Goal: Transaction & Acquisition: Purchase product/service

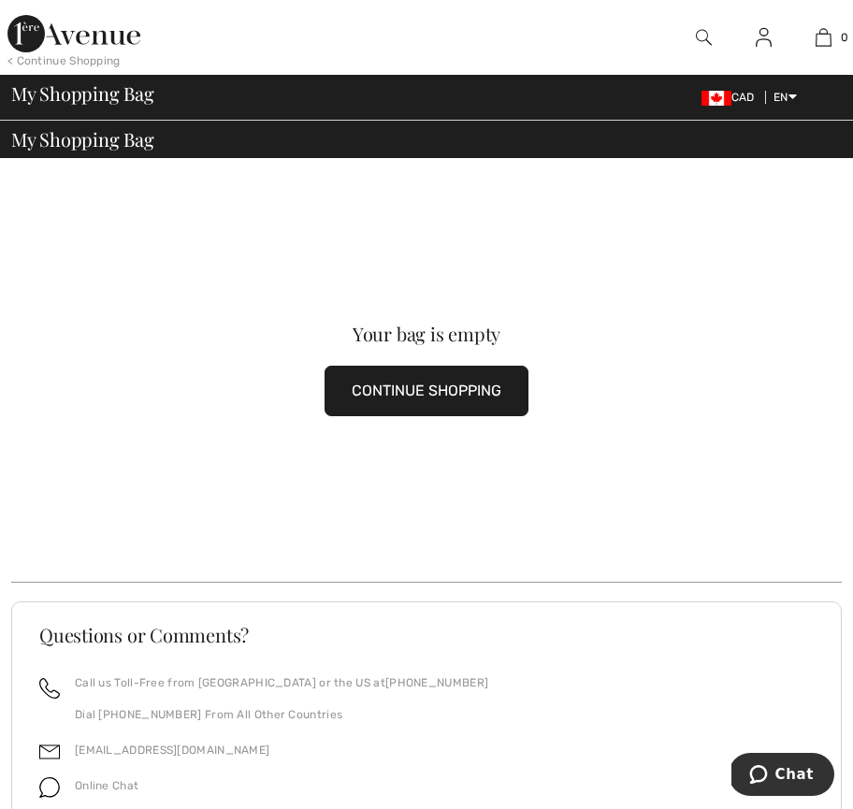
click at [703, 35] on img at bounding box center [704, 37] width 16 height 22
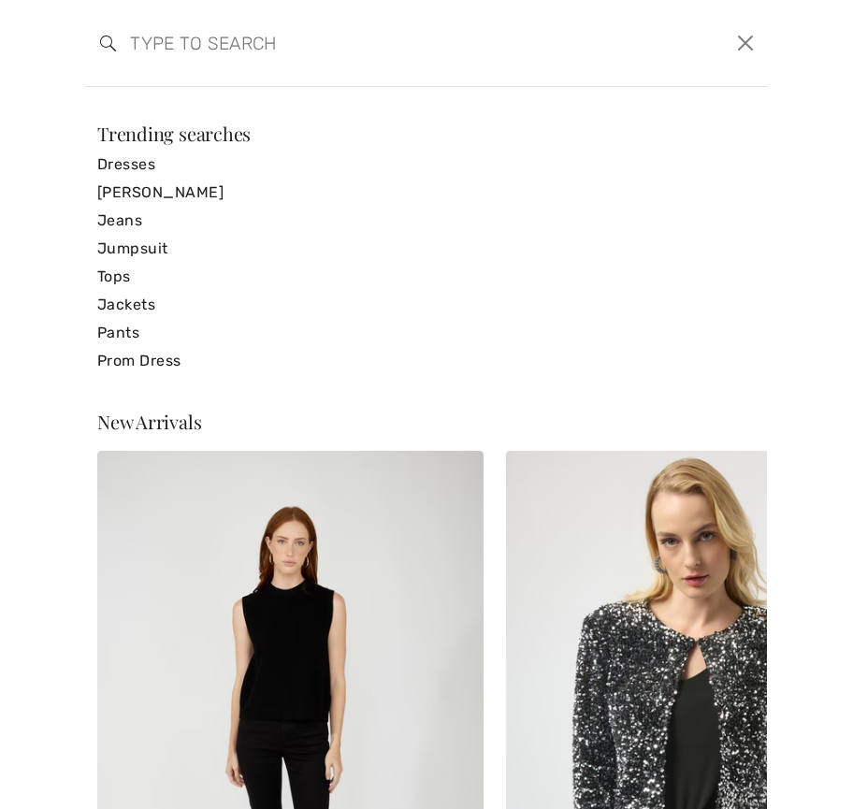
click at [648, 654] on img at bounding box center [699, 740] width 386 height 579
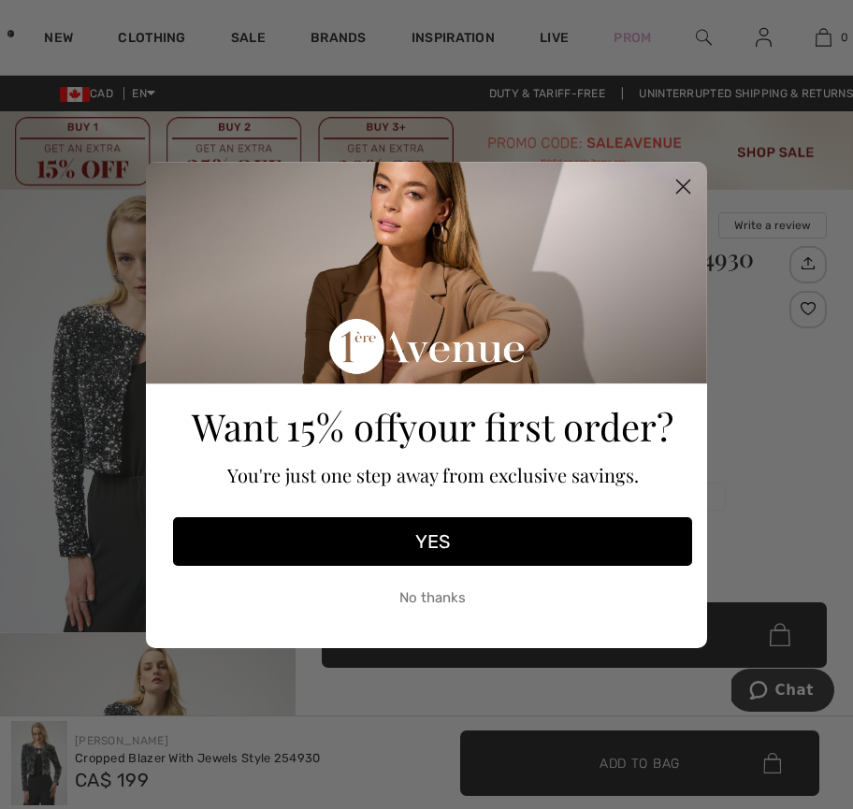
click at [687, 180] on circle "Close dialog" at bounding box center [683, 185] width 31 height 31
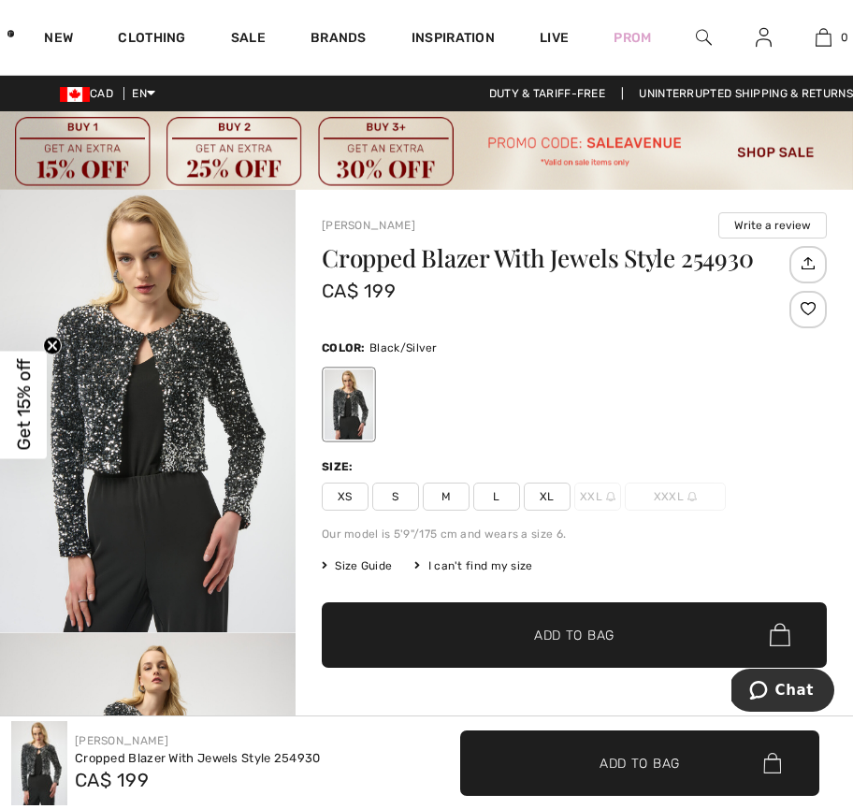
click at [191, 378] on img "1 / 5" at bounding box center [148, 411] width 296 height 443
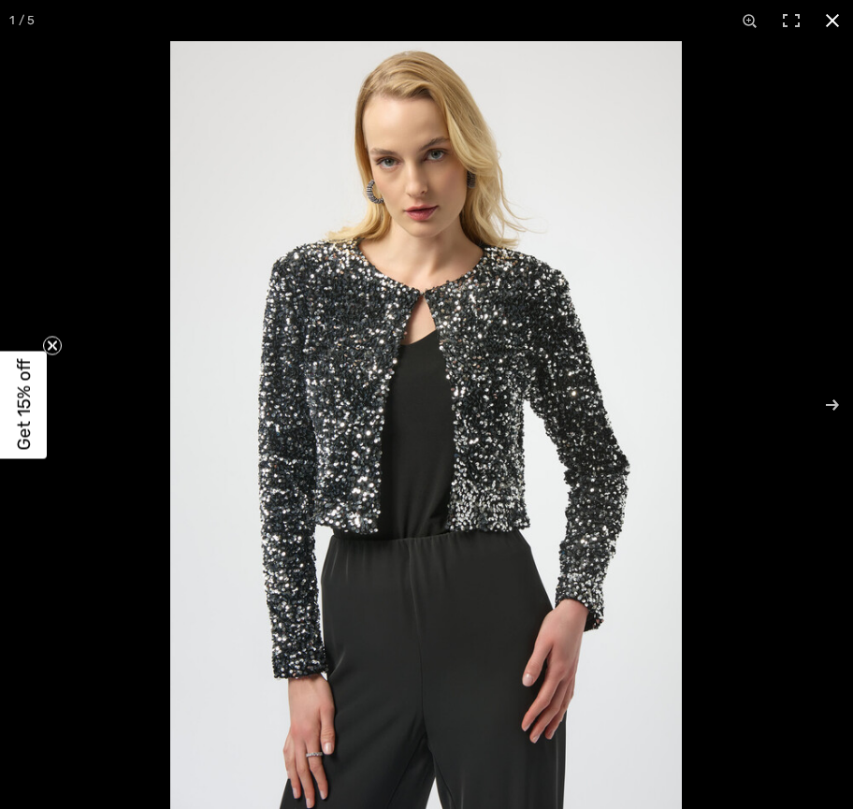
click at [831, 19] on button at bounding box center [832, 20] width 41 height 41
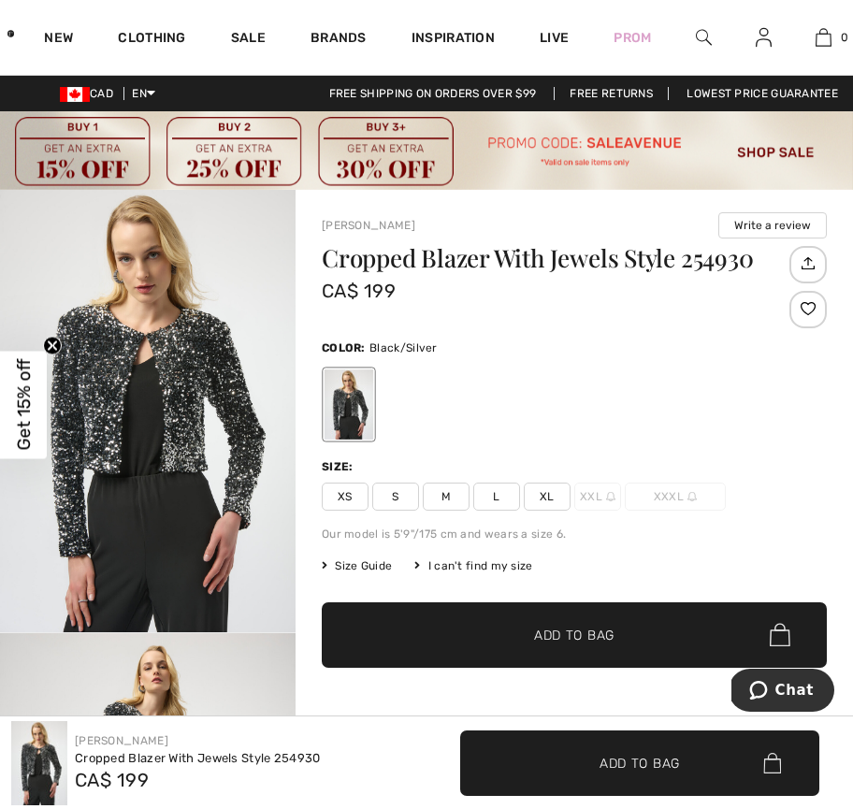
click at [702, 36] on img at bounding box center [704, 37] width 16 height 22
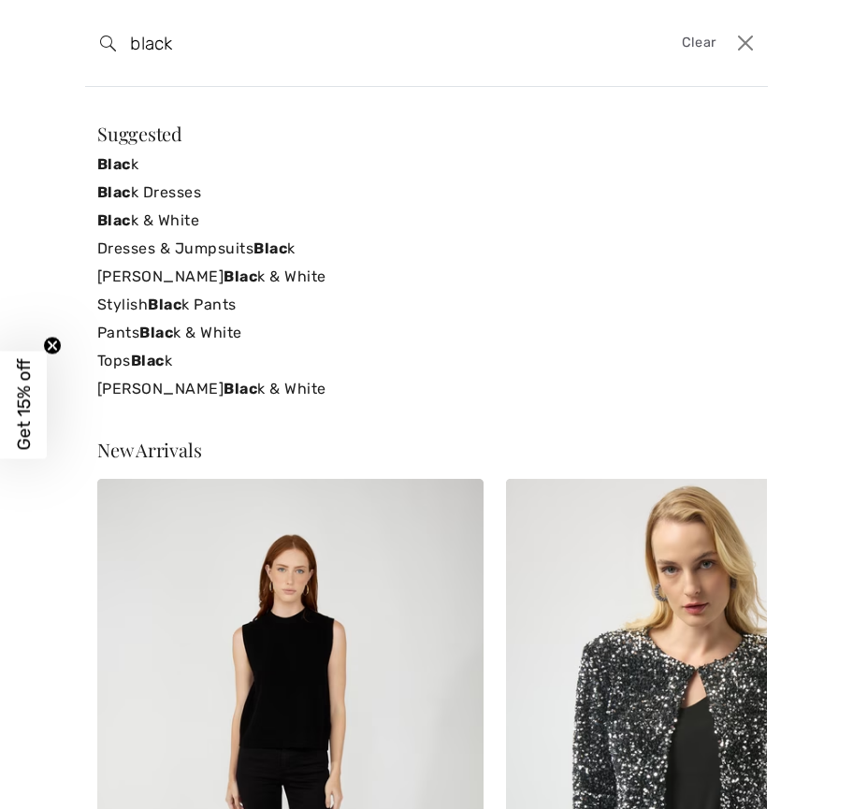
type input "black"
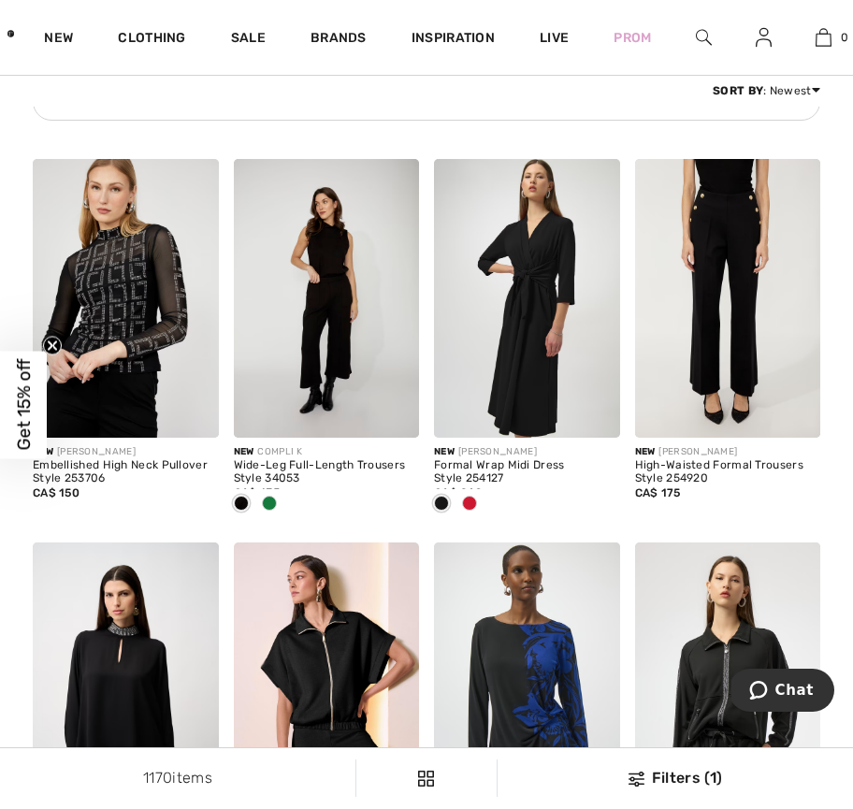
scroll to position [1828, 0]
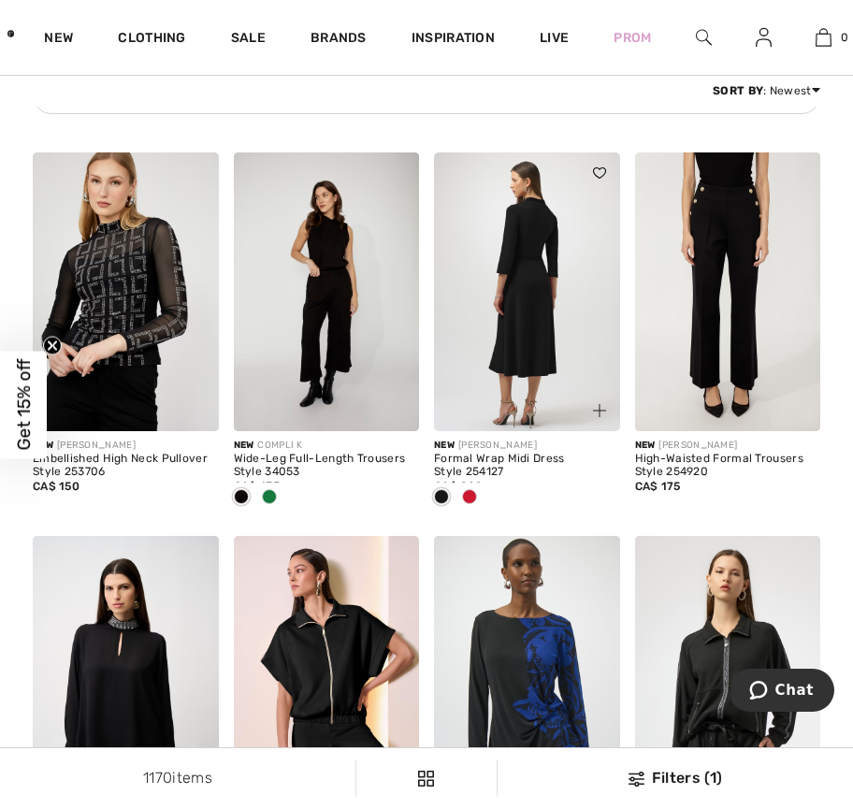
click at [543, 223] on img at bounding box center [527, 292] width 186 height 279
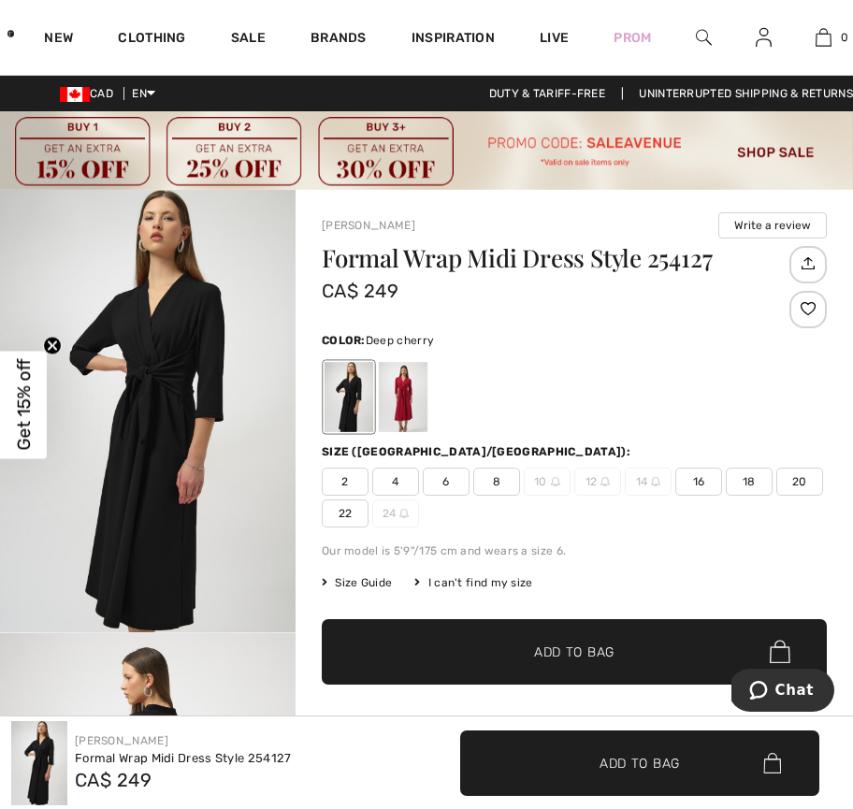
click at [407, 393] on div at bounding box center [403, 397] width 49 height 70
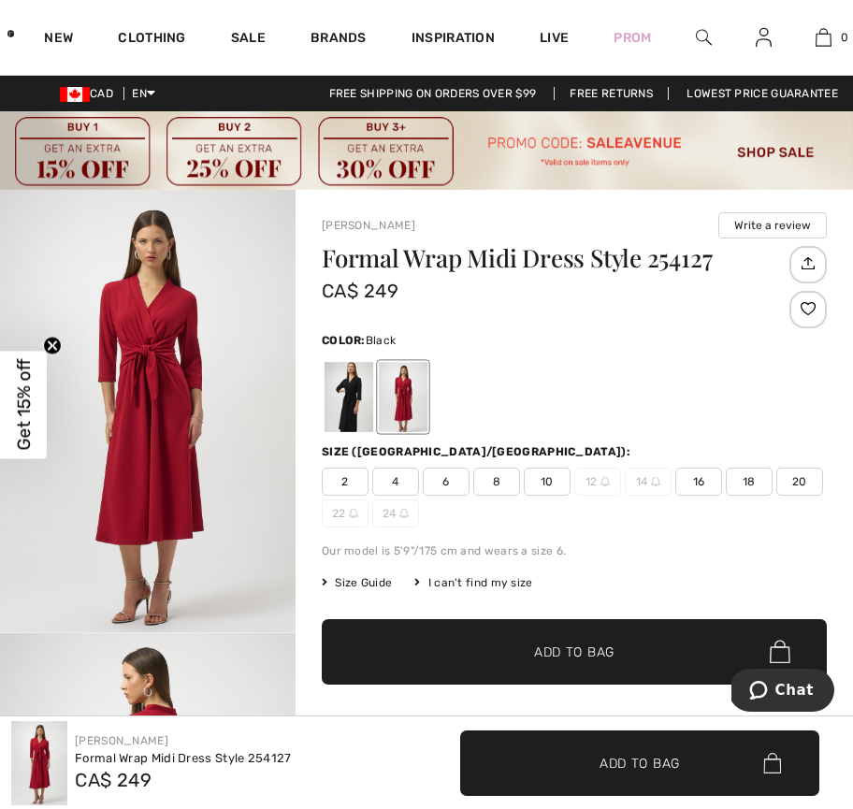
click at [358, 395] on div at bounding box center [349, 397] width 49 height 70
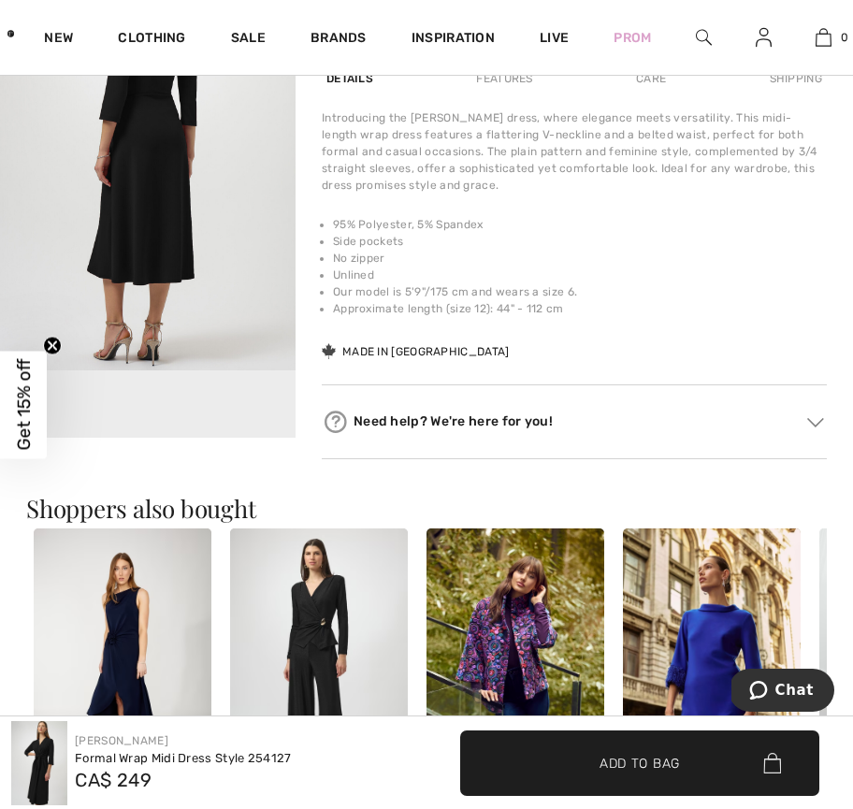
scroll to position [699, 0]
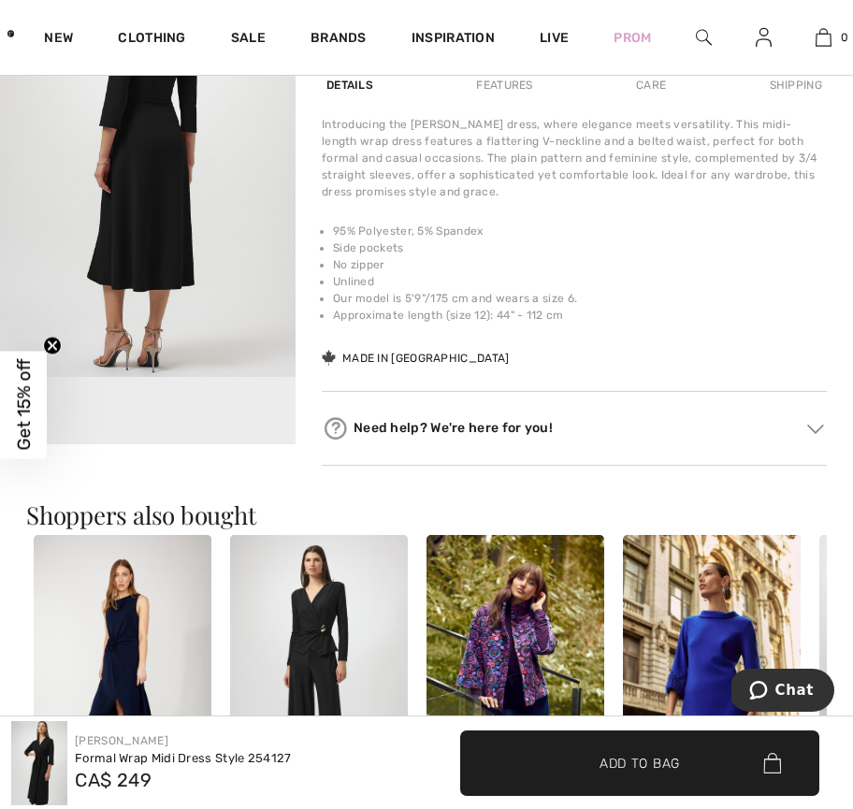
click at [821, 430] on img at bounding box center [815, 428] width 17 height 9
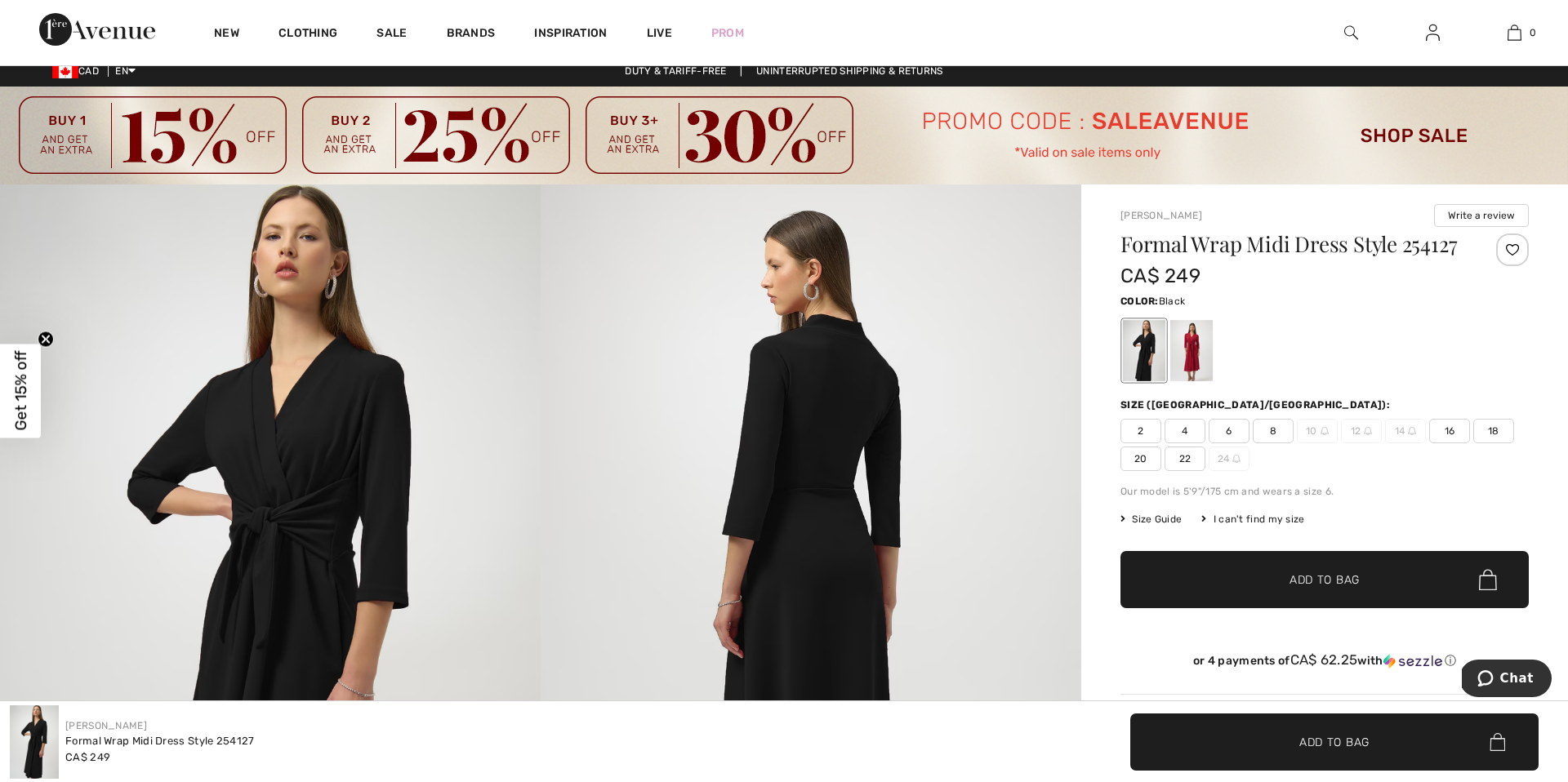
scroll to position [9, 0]
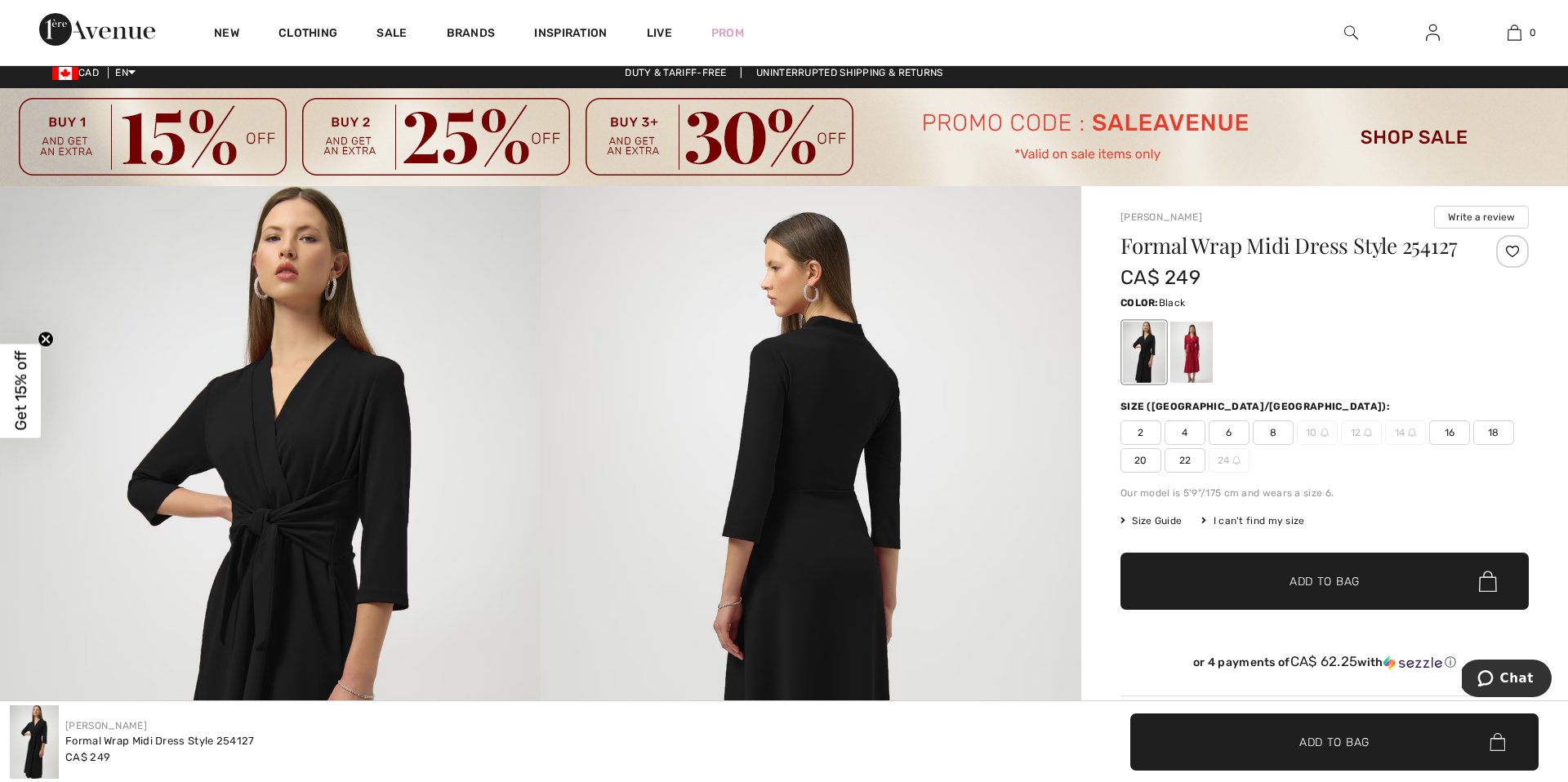
click at [744, 435] on span "2" at bounding box center [1141, 433] width 41 height 24
click at [744, 584] on span "Add to Bag" at bounding box center [1324, 582] width 70 height 17
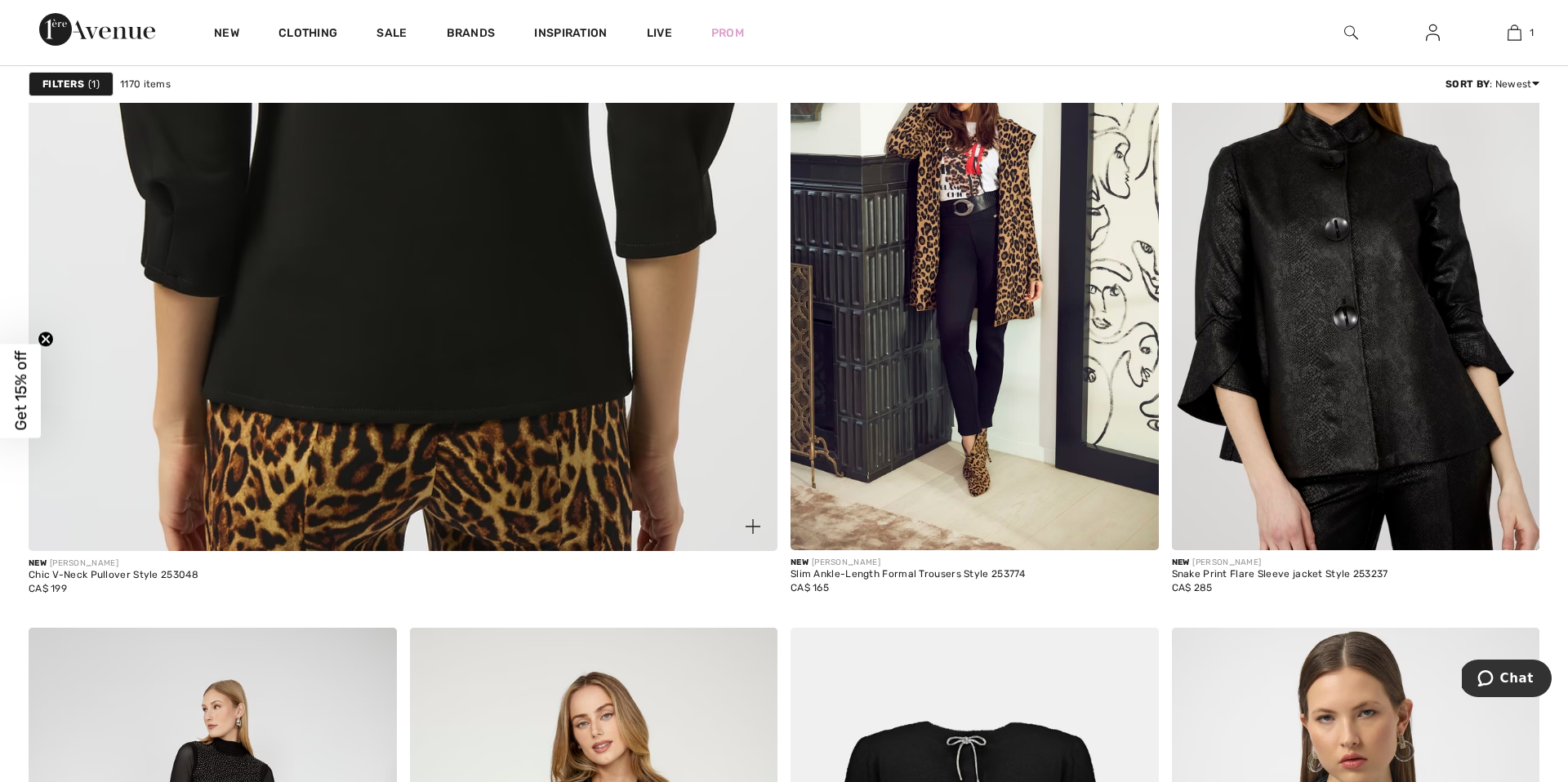
scroll to position [5820, 0]
drag, startPoint x: 780, startPoint y: 245, endPoint x: 433, endPoint y: 237, distance: 347.1
click at [507, 285] on img at bounding box center [402, 42] width 898 height 1348
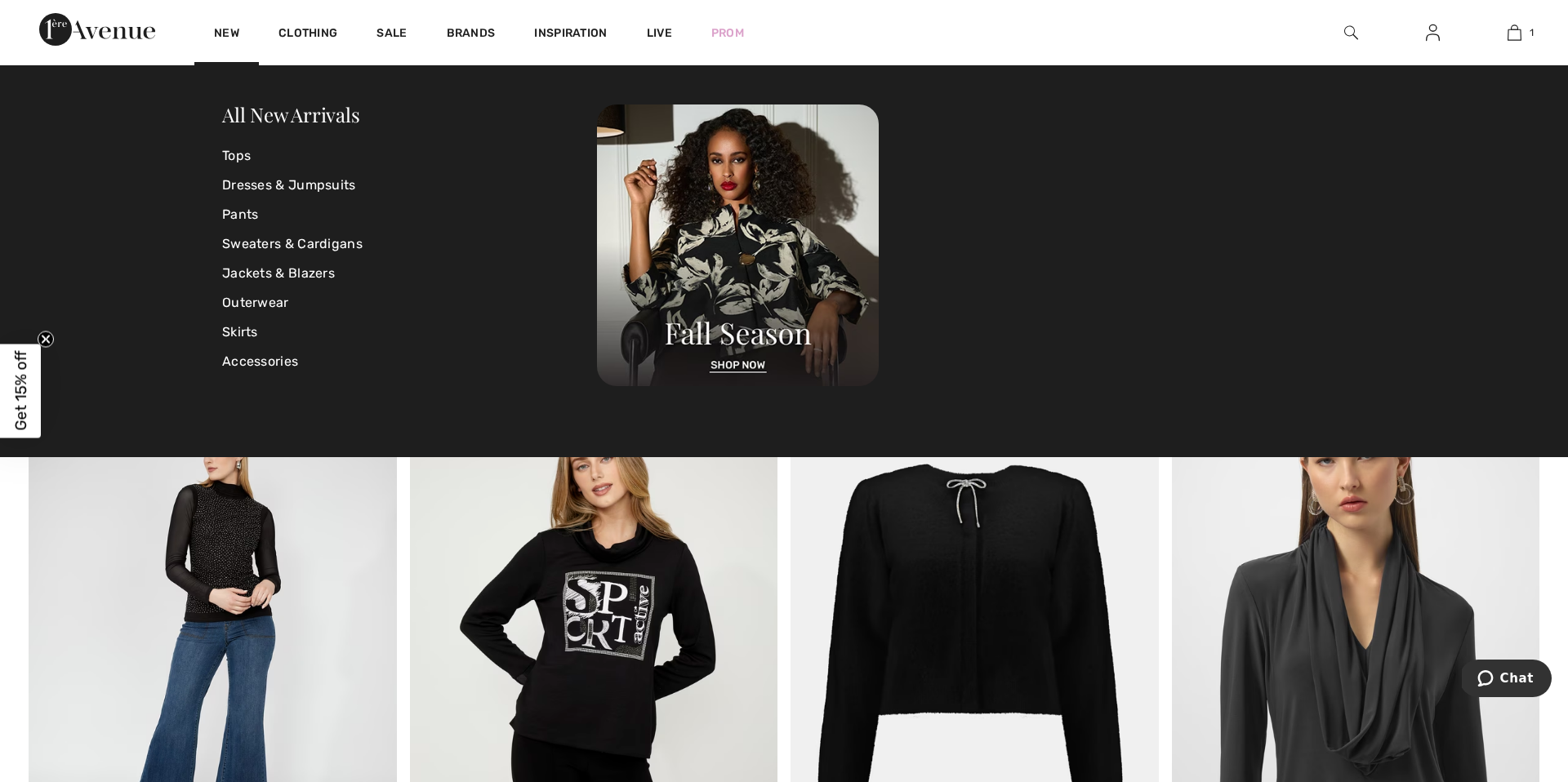
scroll to position [6097, 0]
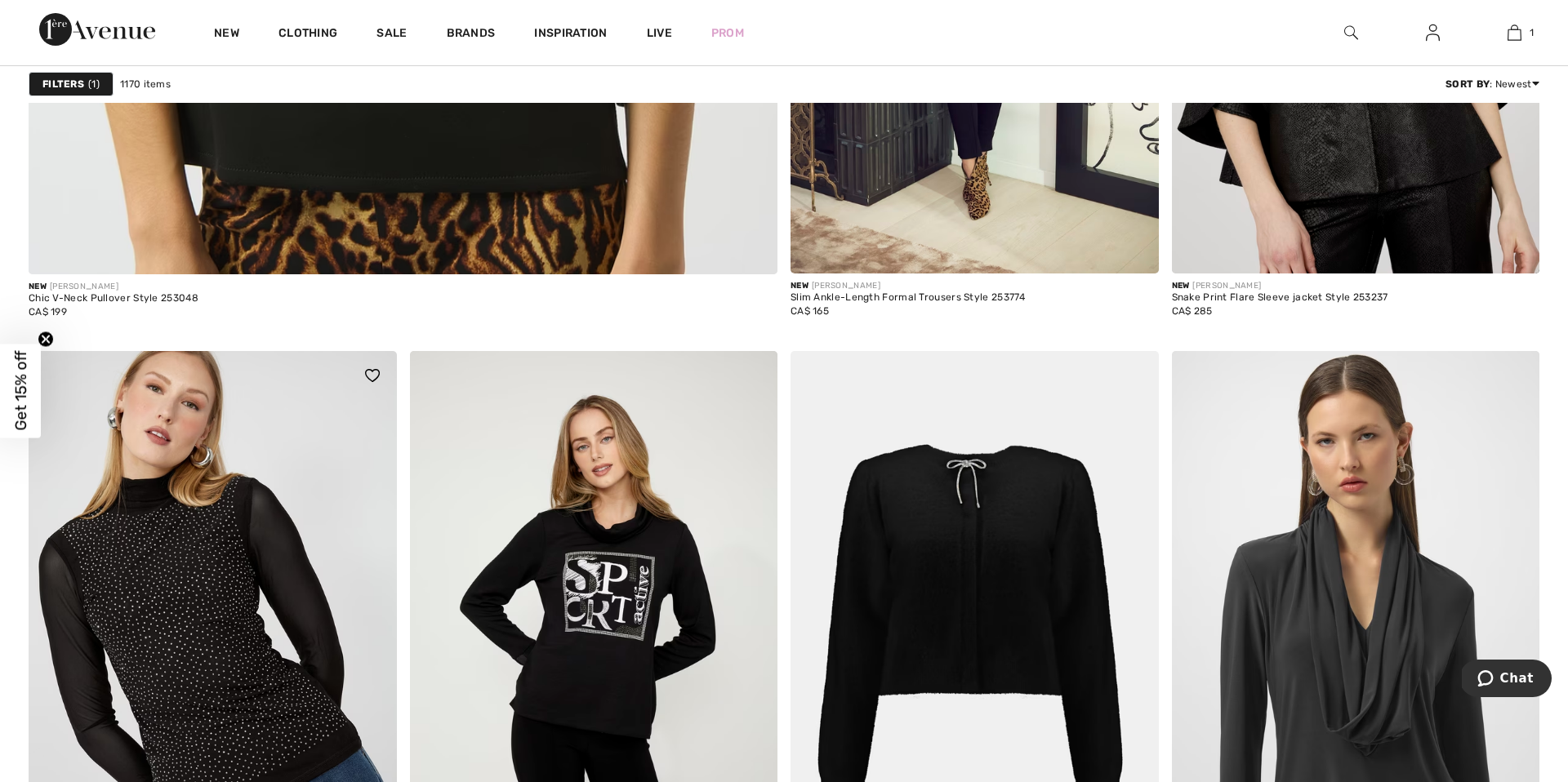
click at [245, 500] on img at bounding box center [213, 627] width 368 height 552
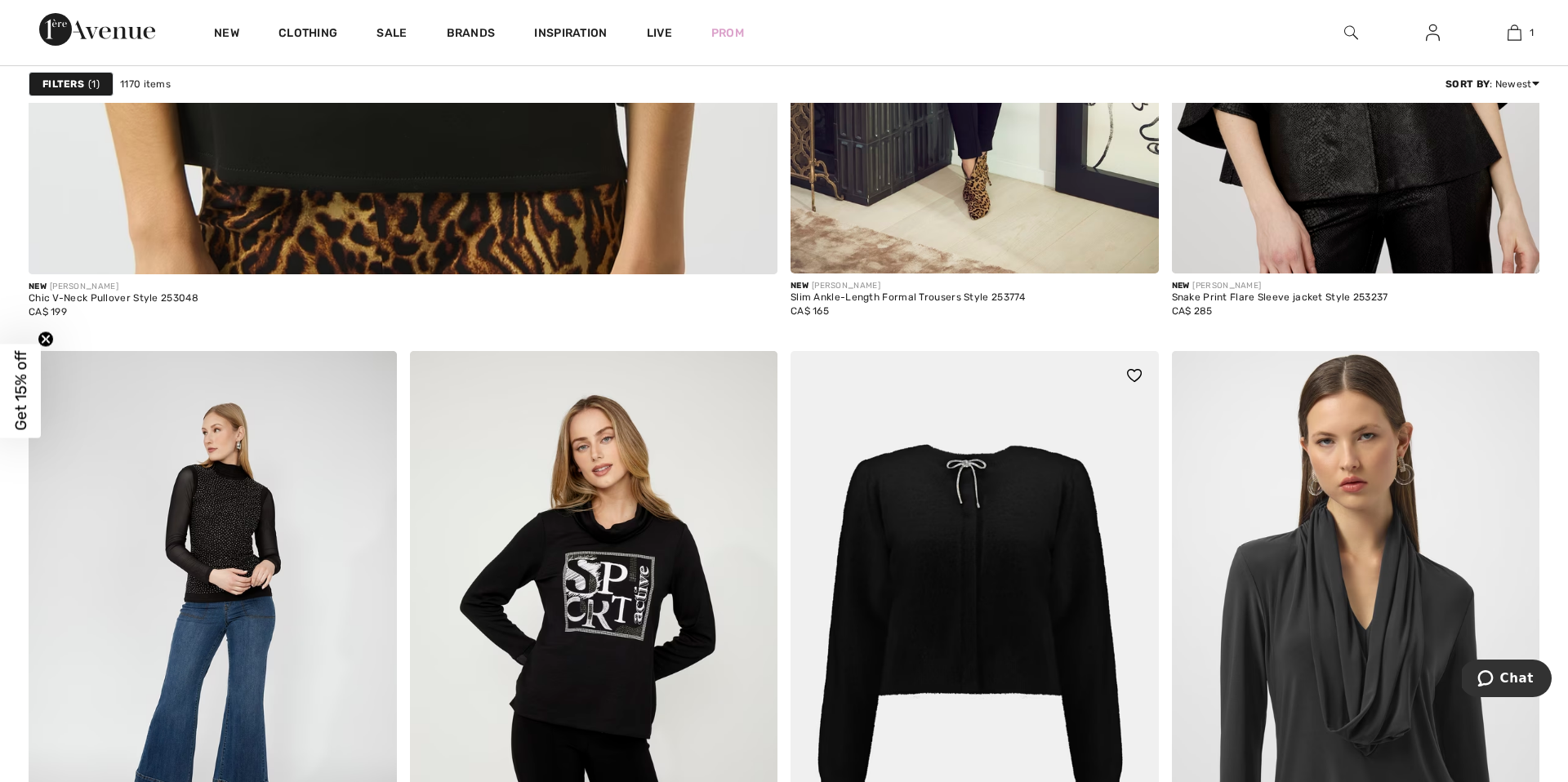
click at [976, 530] on img at bounding box center [975, 627] width 368 height 552
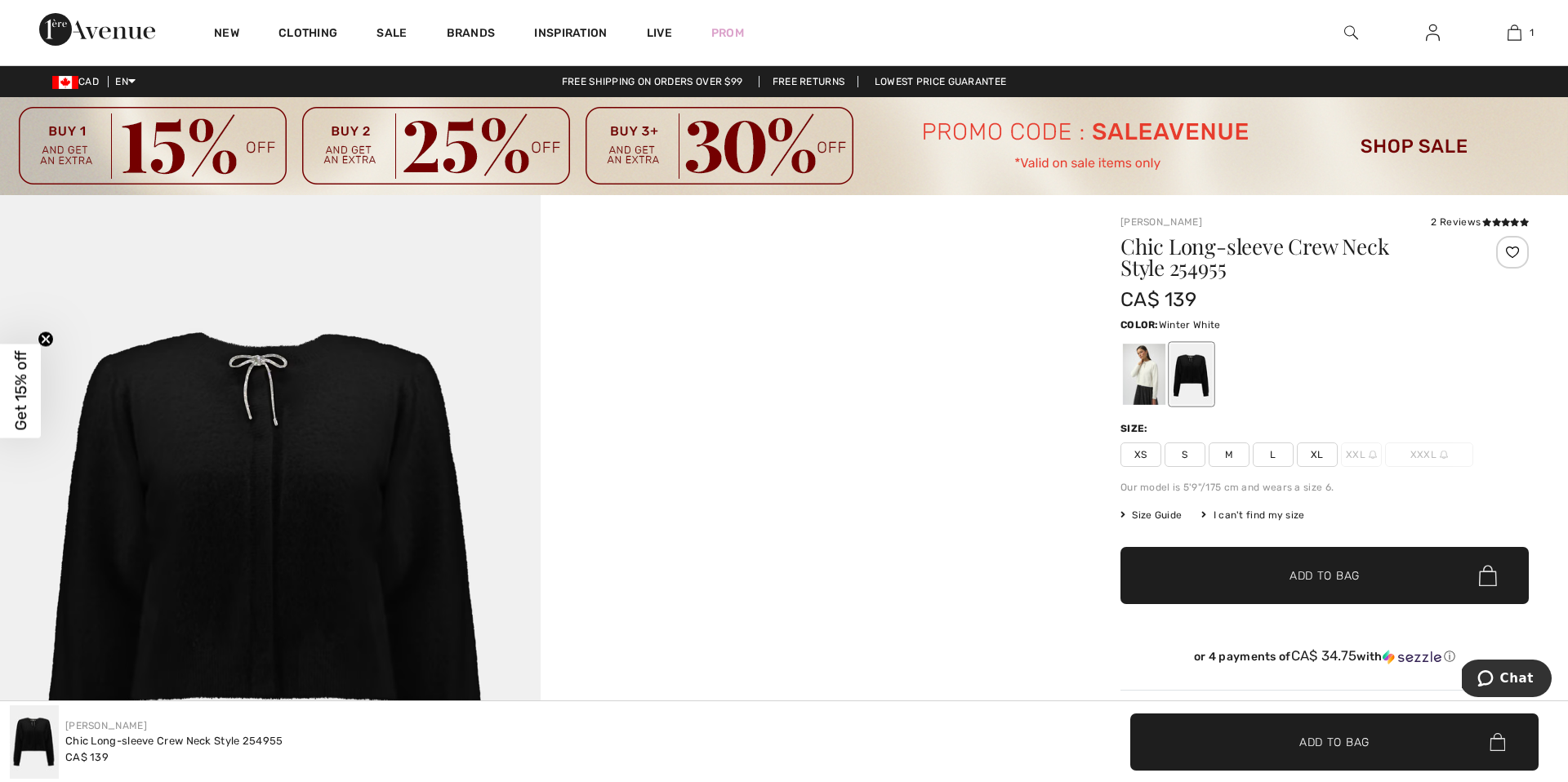
click at [1143, 365] on div at bounding box center [1145, 374] width 43 height 61
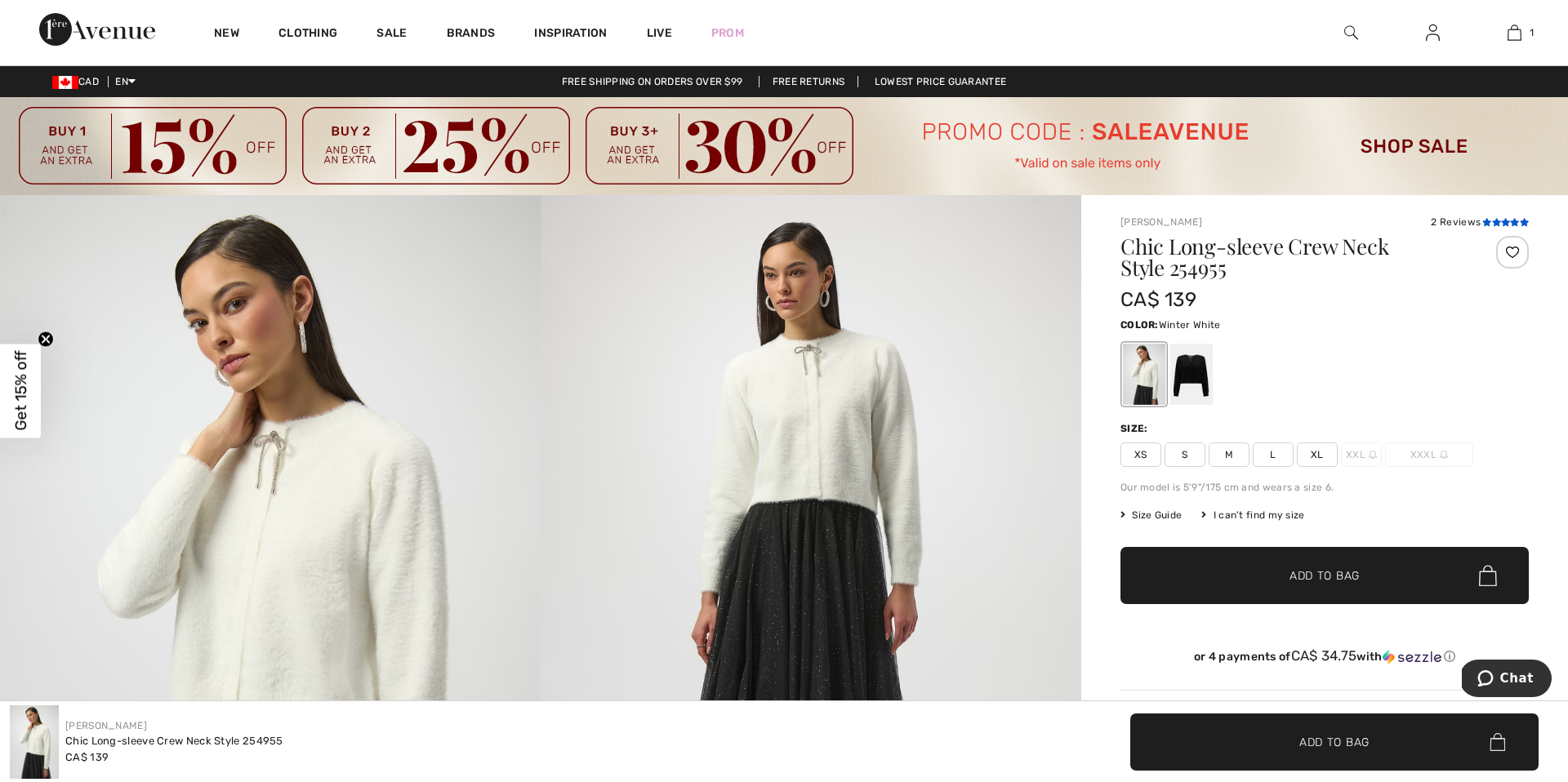
click at [1493, 223] on icon at bounding box center [1496, 222] width 9 height 8
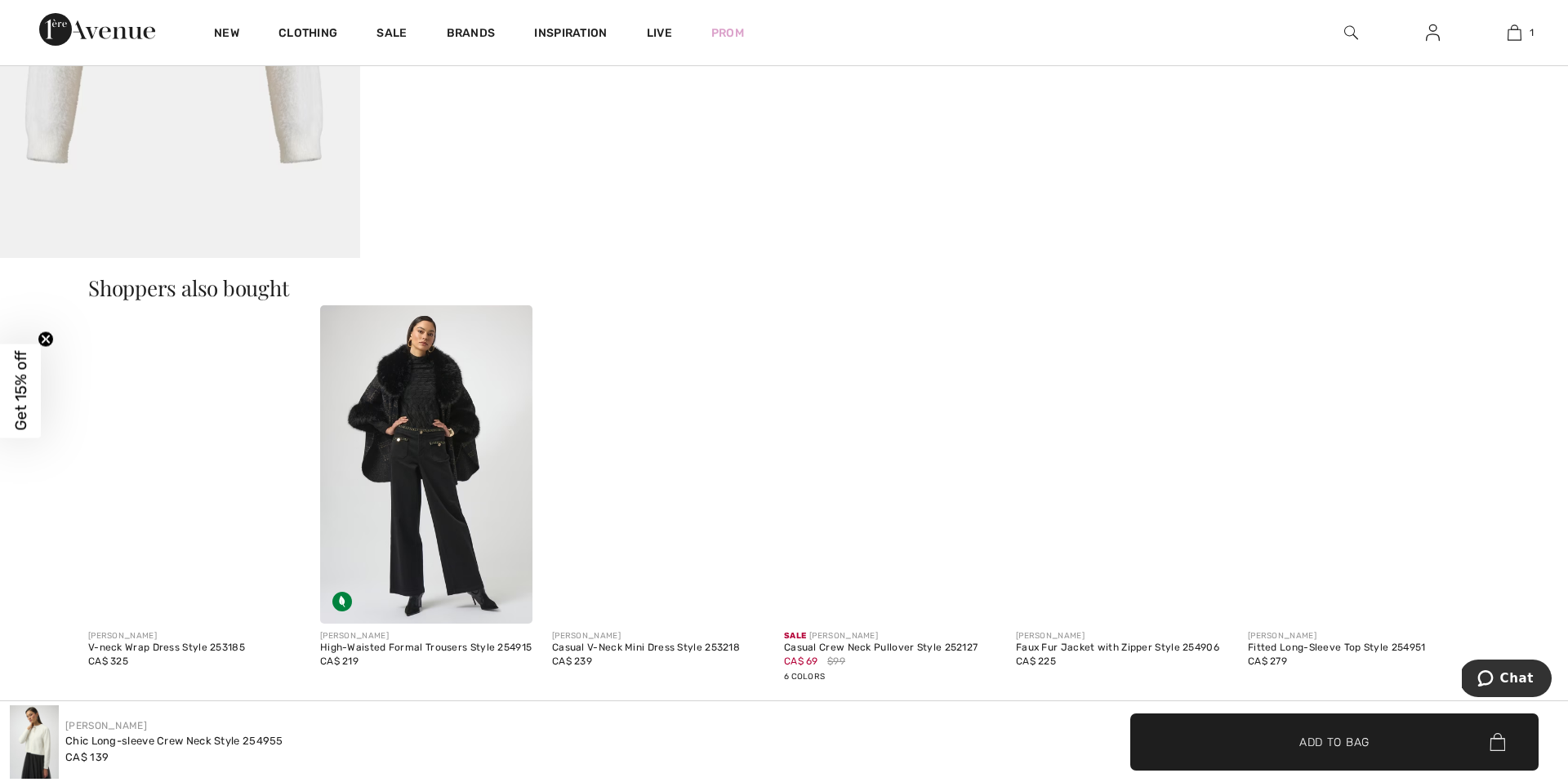
scroll to position [1509, 0]
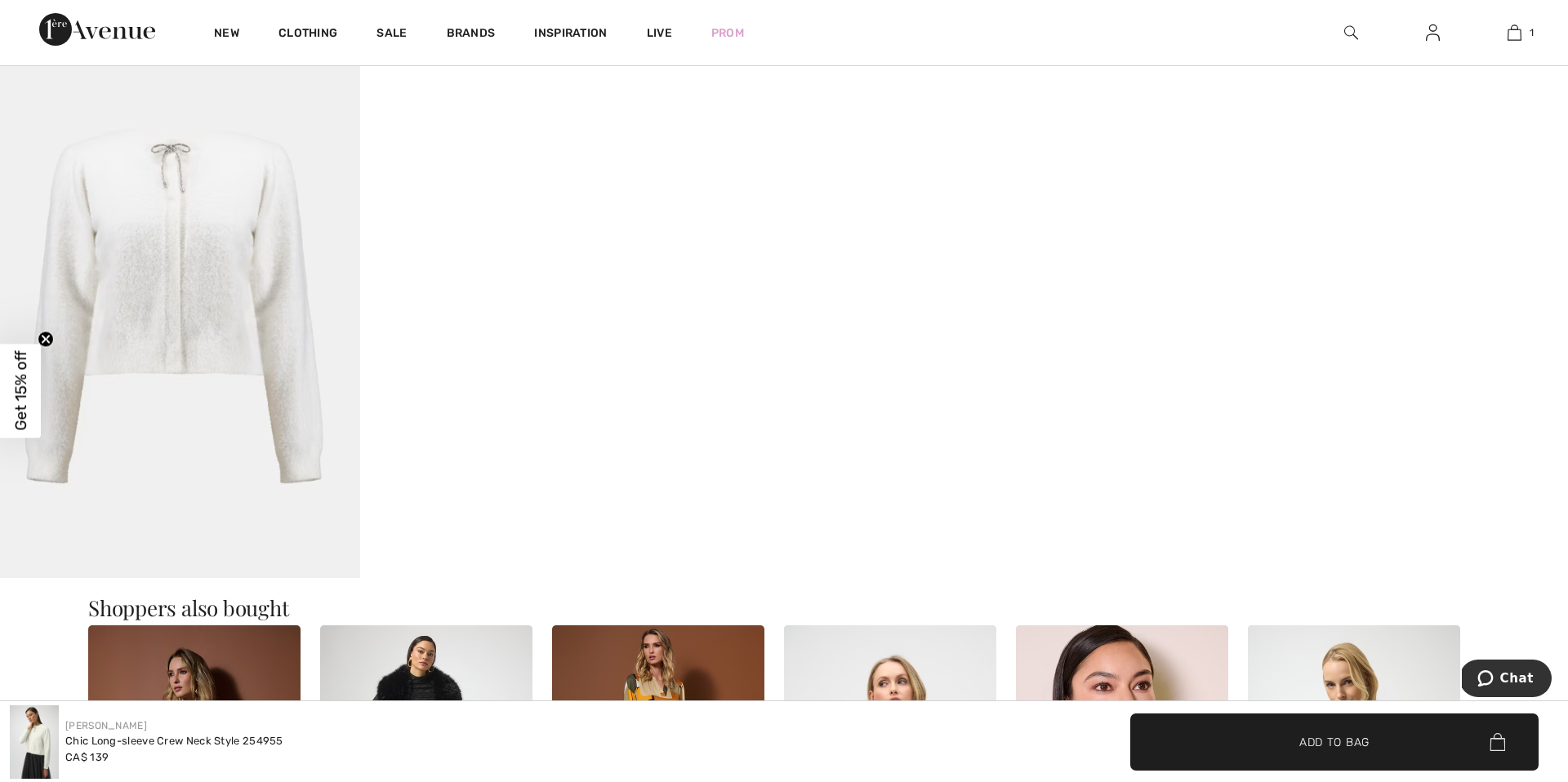
click at [256, 126] on img at bounding box center [180, 307] width 361 height 540
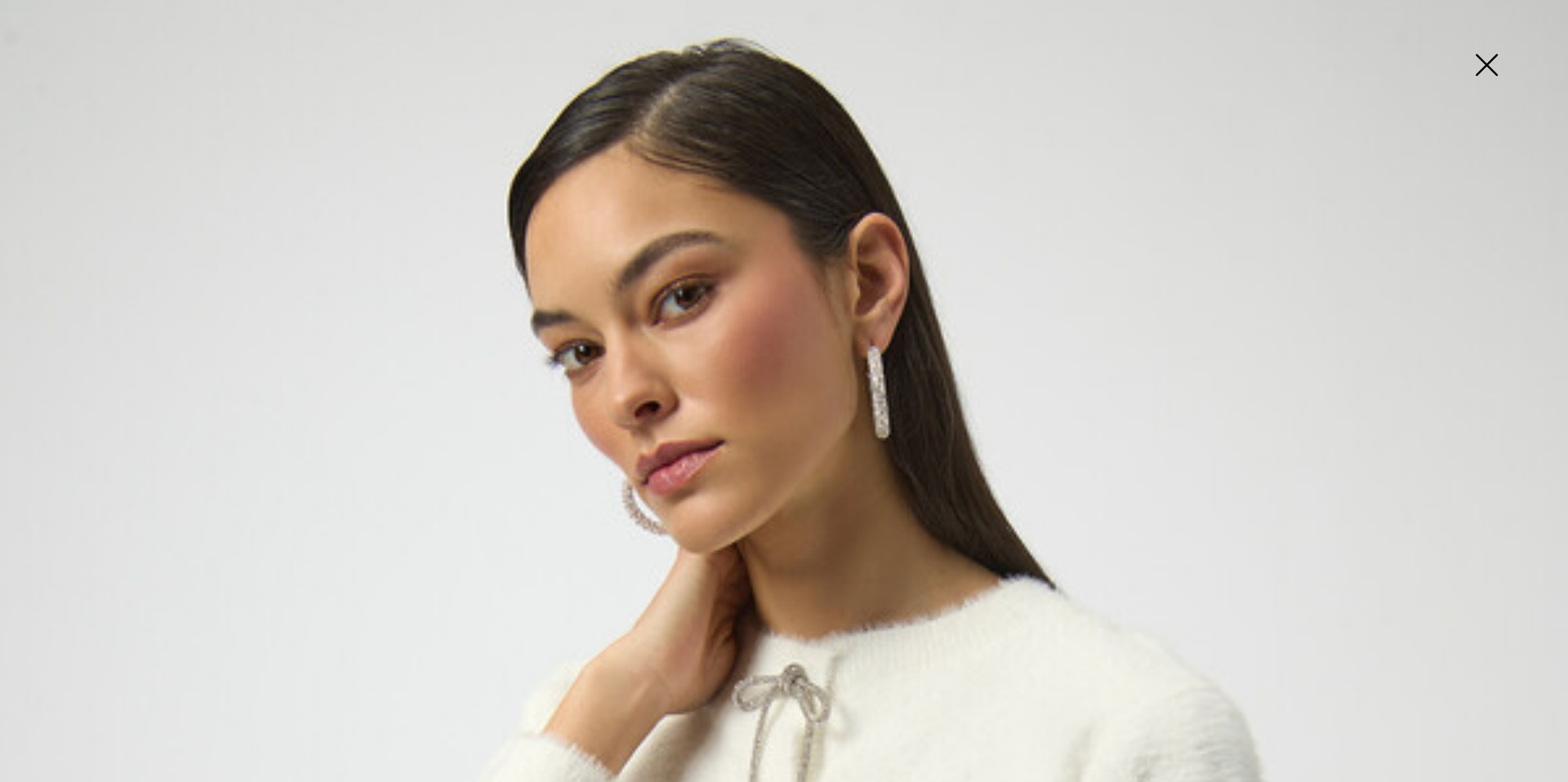
scroll to position [0, 0]
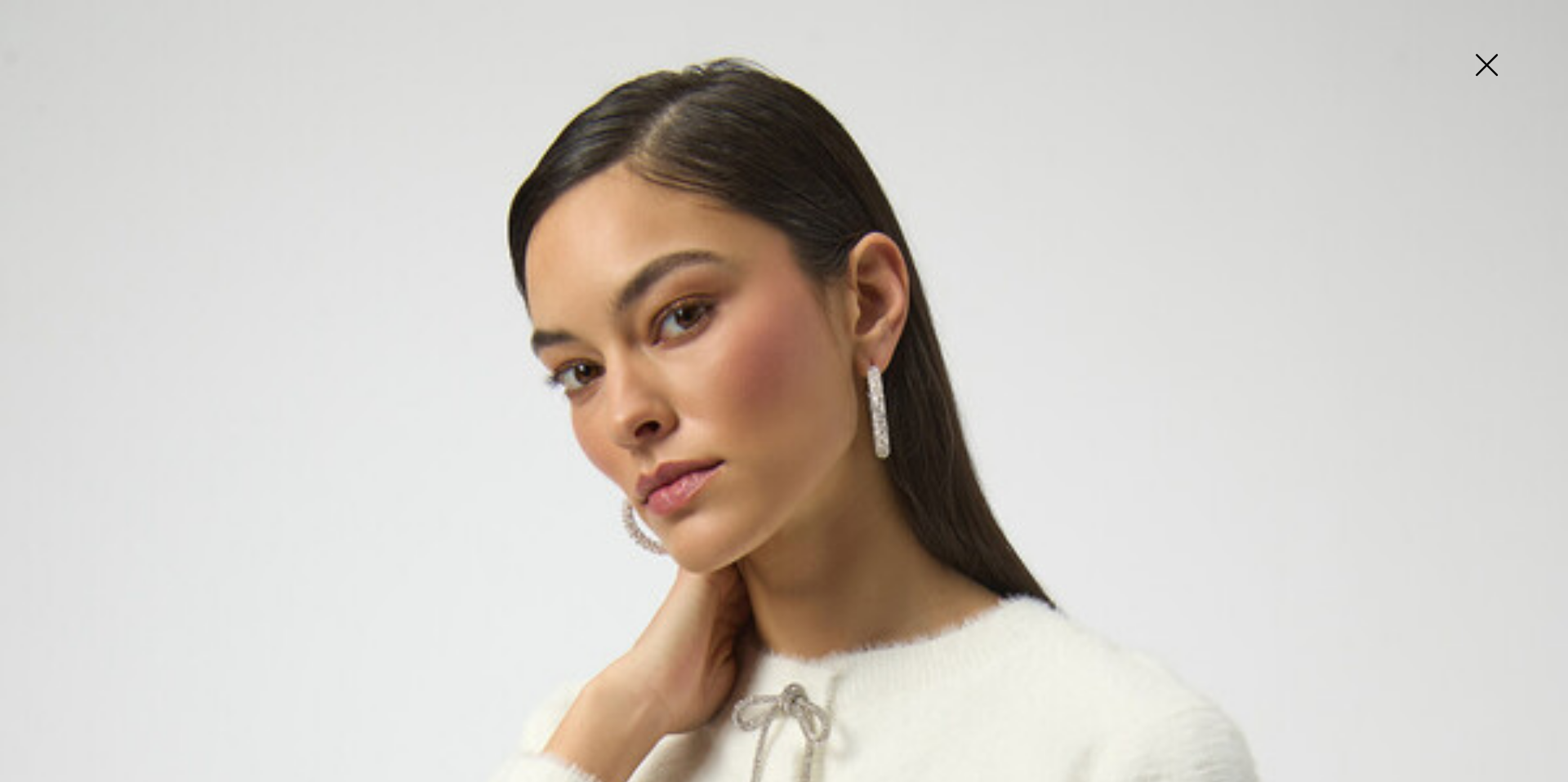
click at [1486, 64] on img at bounding box center [1487, 66] width 82 height 84
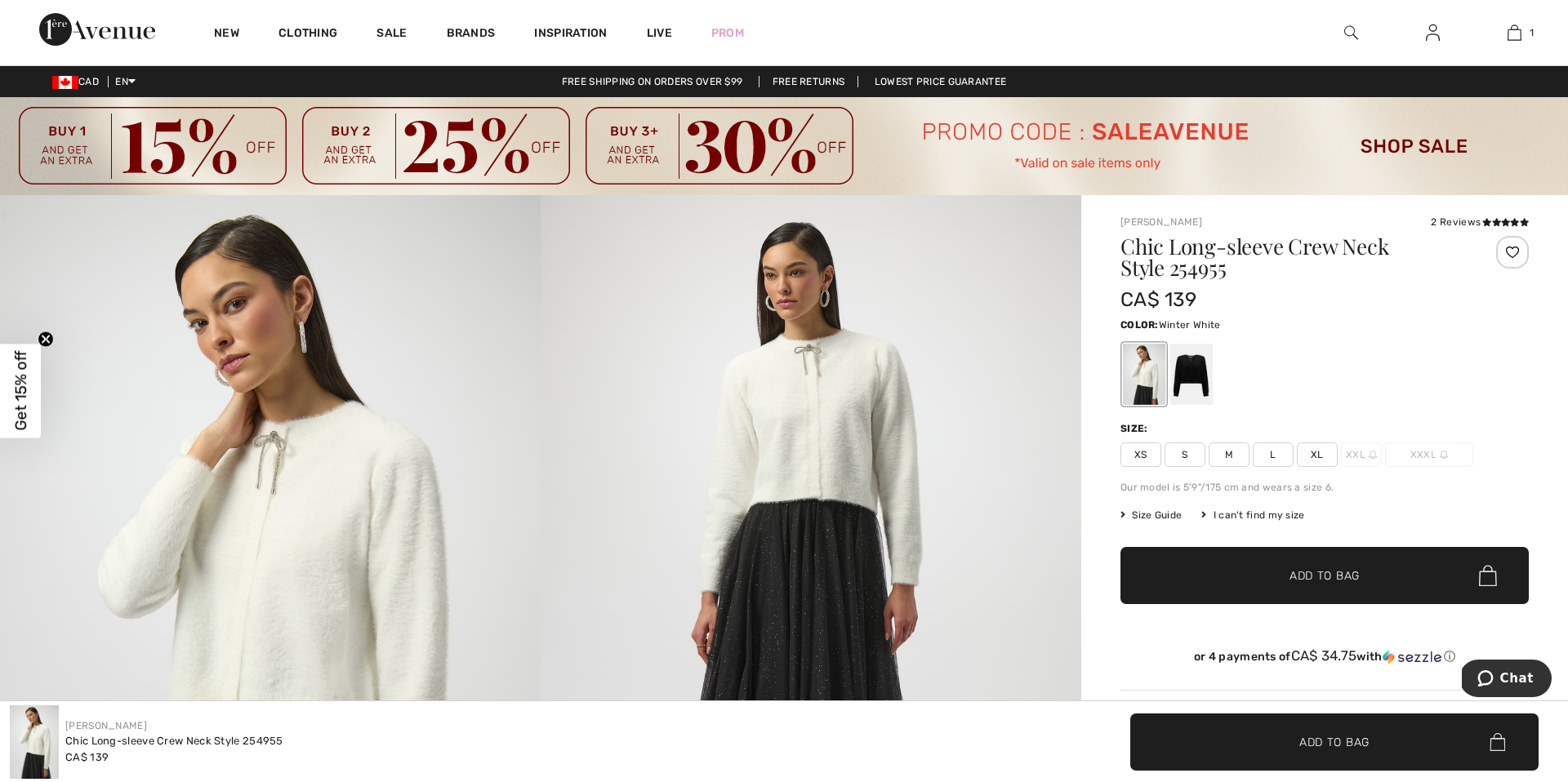
click at [1150, 454] on span "XS" at bounding box center [1141, 455] width 41 height 24
click at [1359, 583] on span "Add to Bag" at bounding box center [1324, 576] width 70 height 17
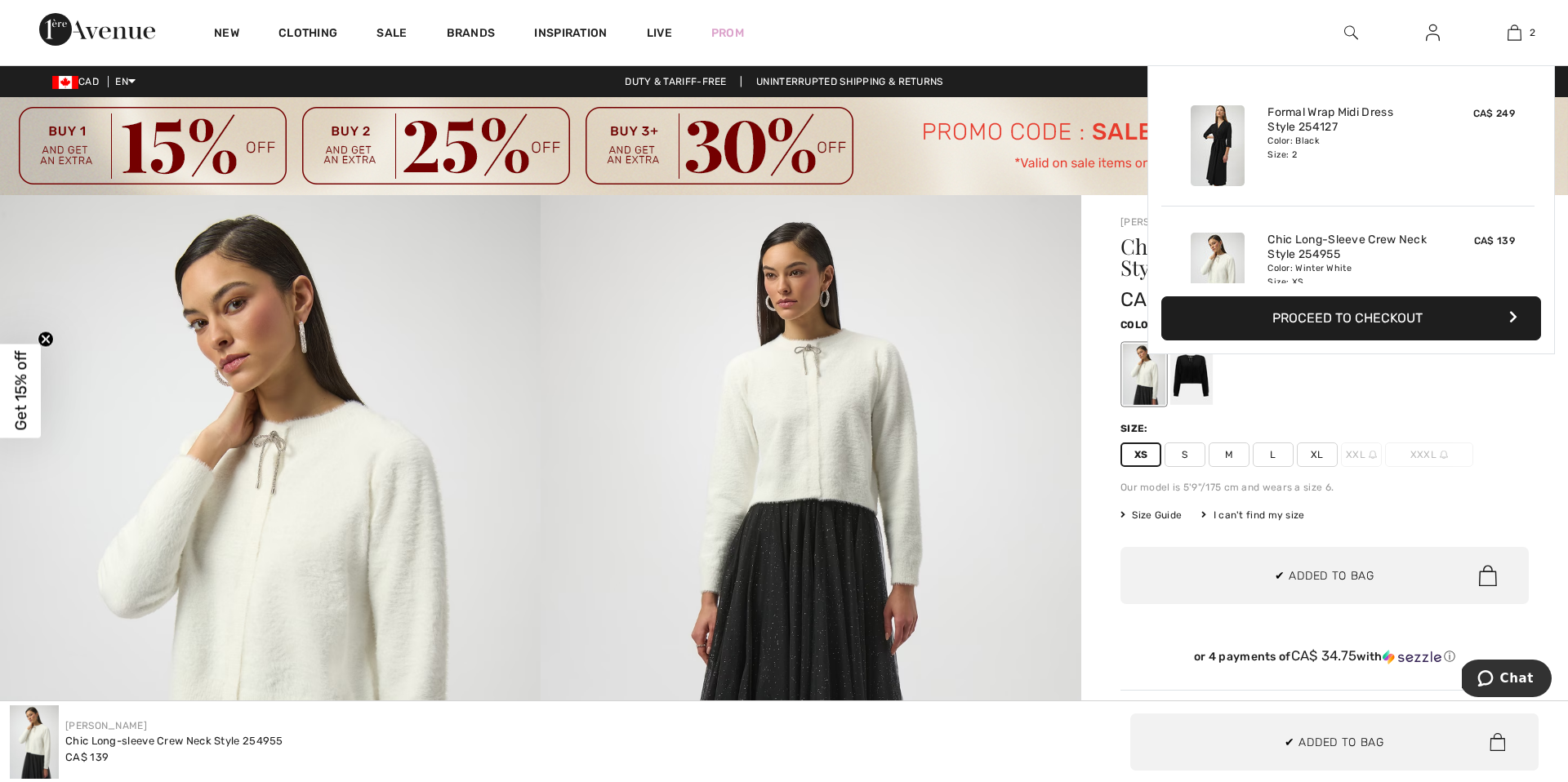
scroll to position [51, 0]
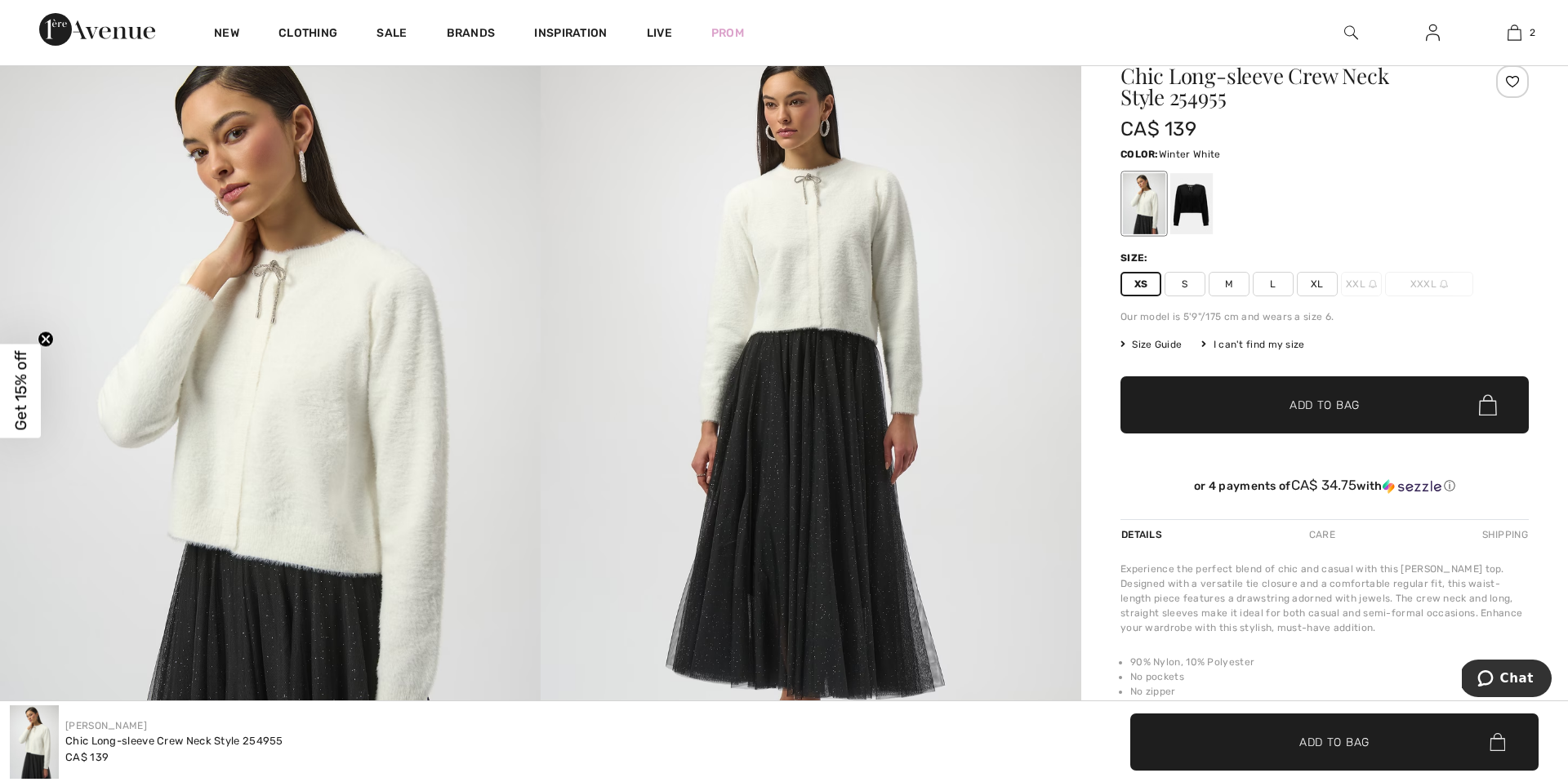
scroll to position [202, 0]
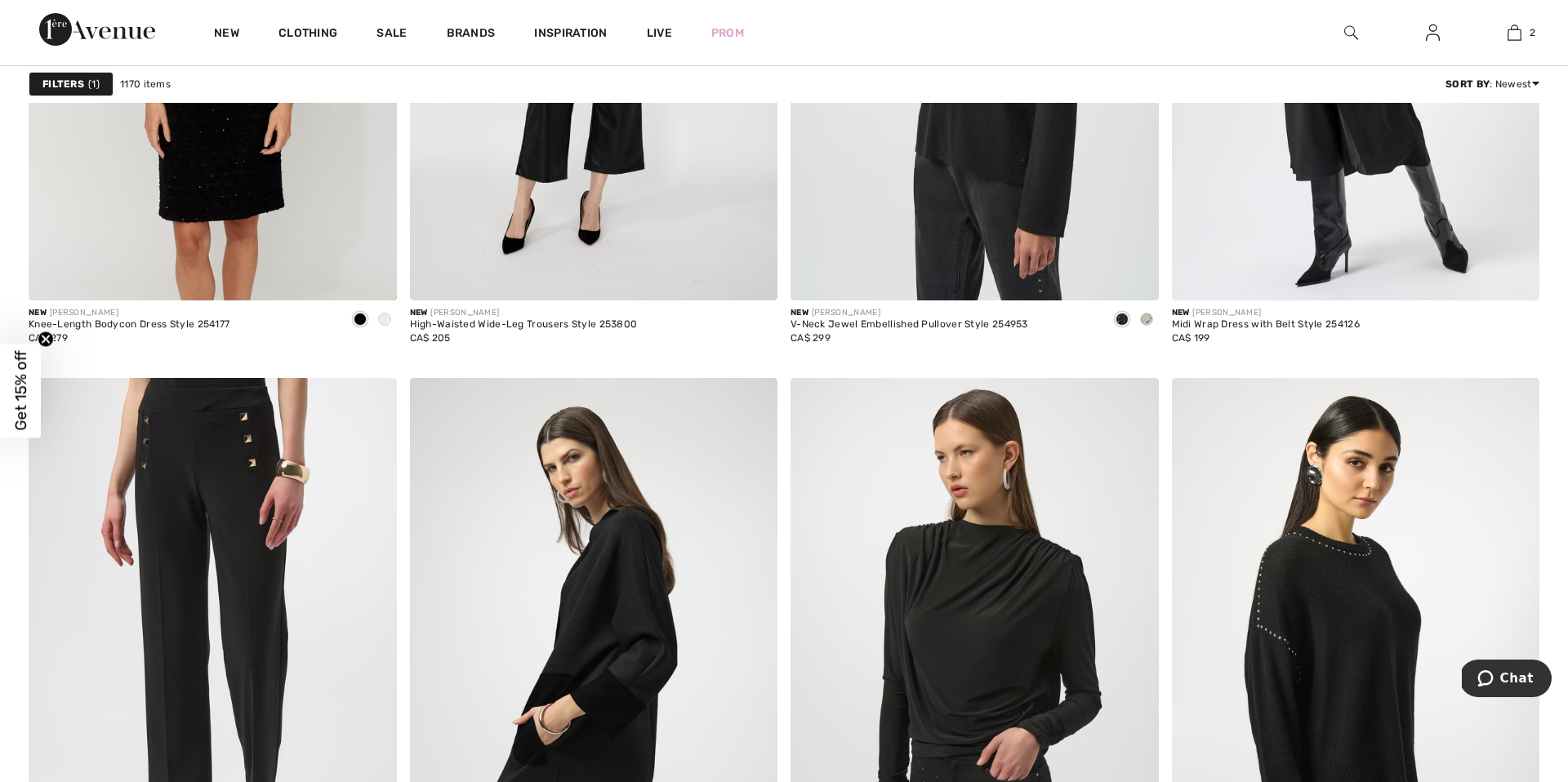
scroll to position [8959, 0]
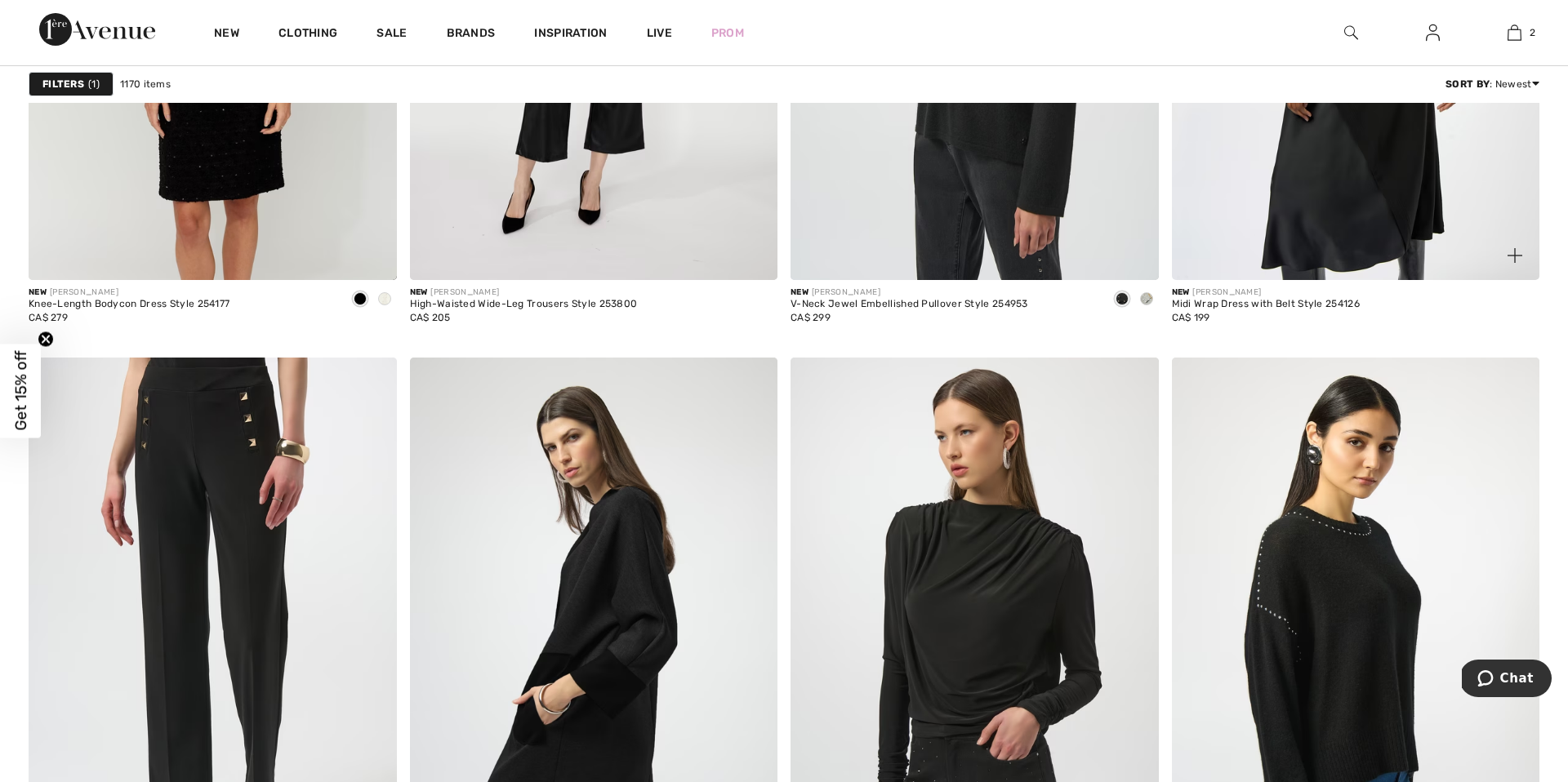
click at [1311, 154] on img at bounding box center [1357, 4] width 368 height 552
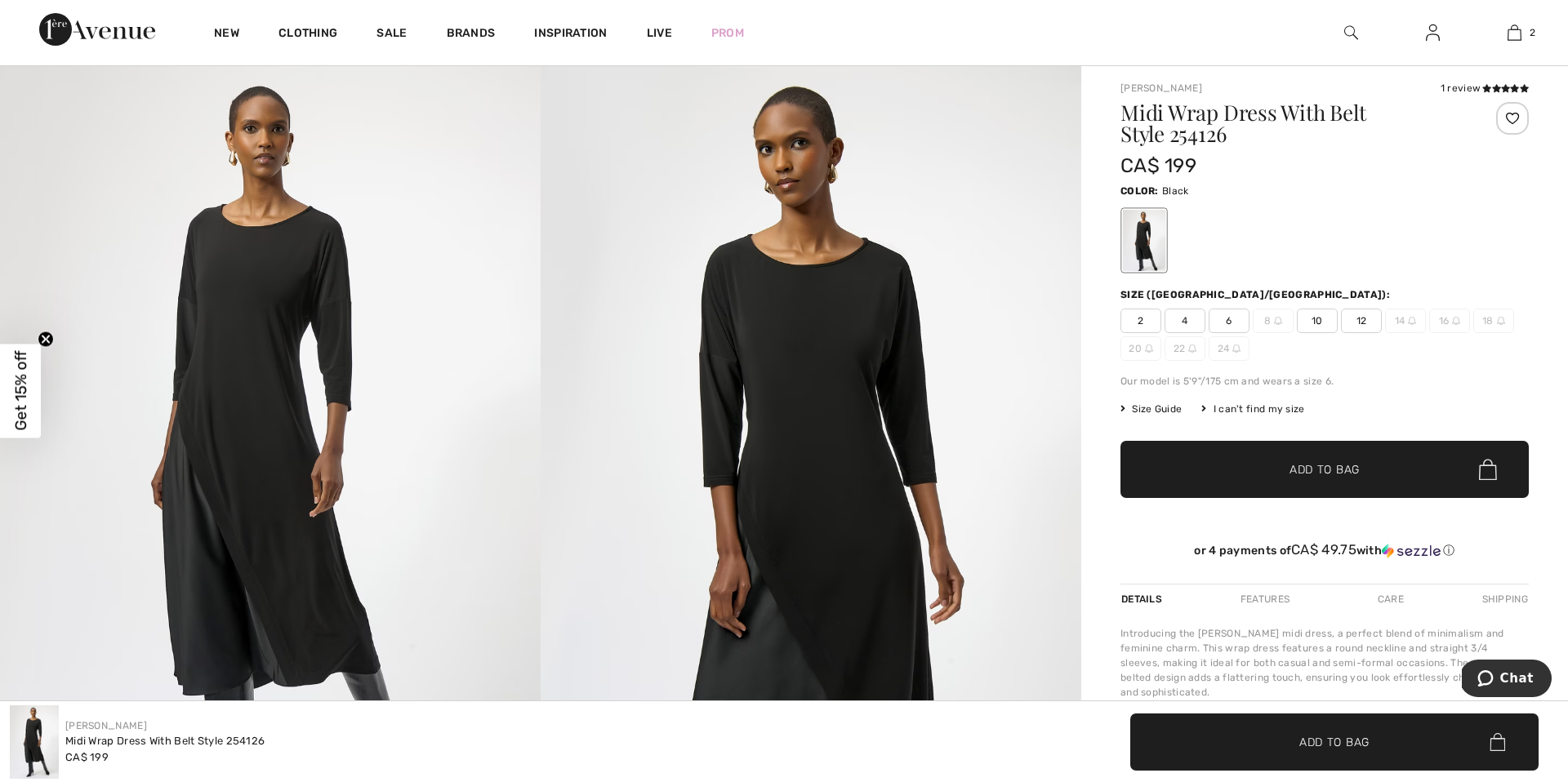
scroll to position [128, 0]
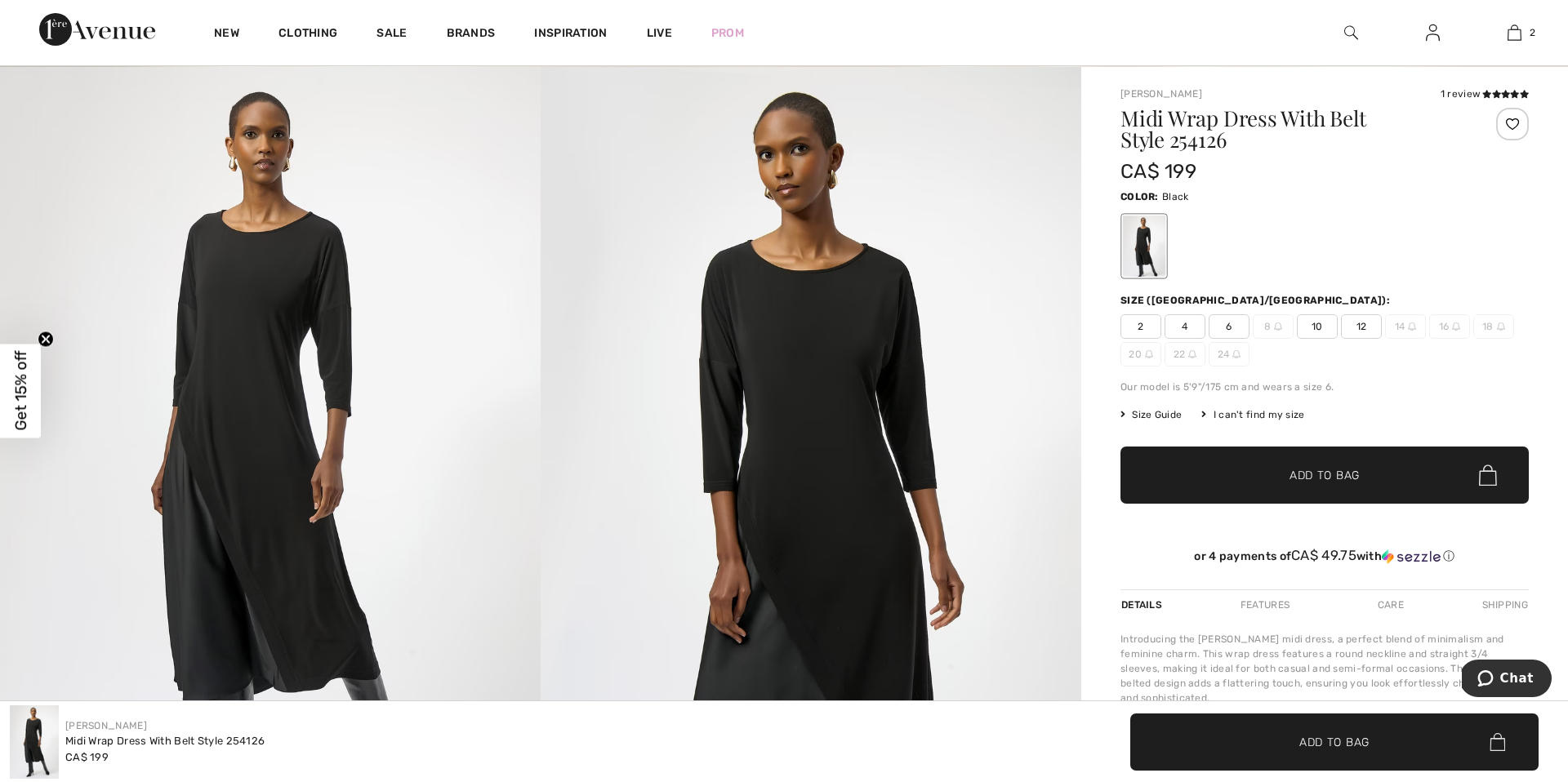
click at [1145, 324] on span "2" at bounding box center [1141, 326] width 41 height 24
click at [1330, 469] on span "Add to Bag" at bounding box center [1324, 476] width 70 height 17
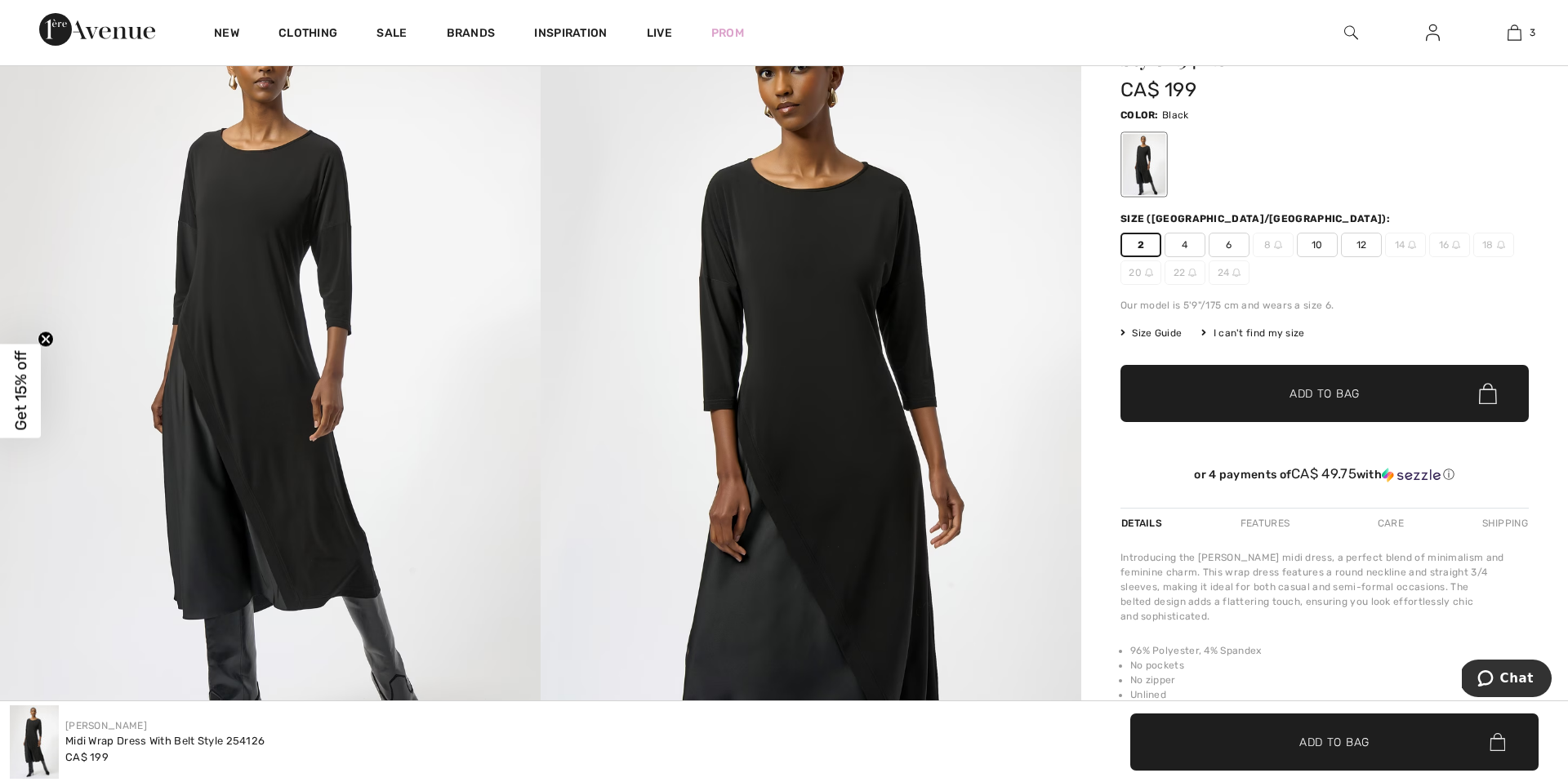
scroll to position [237, 0]
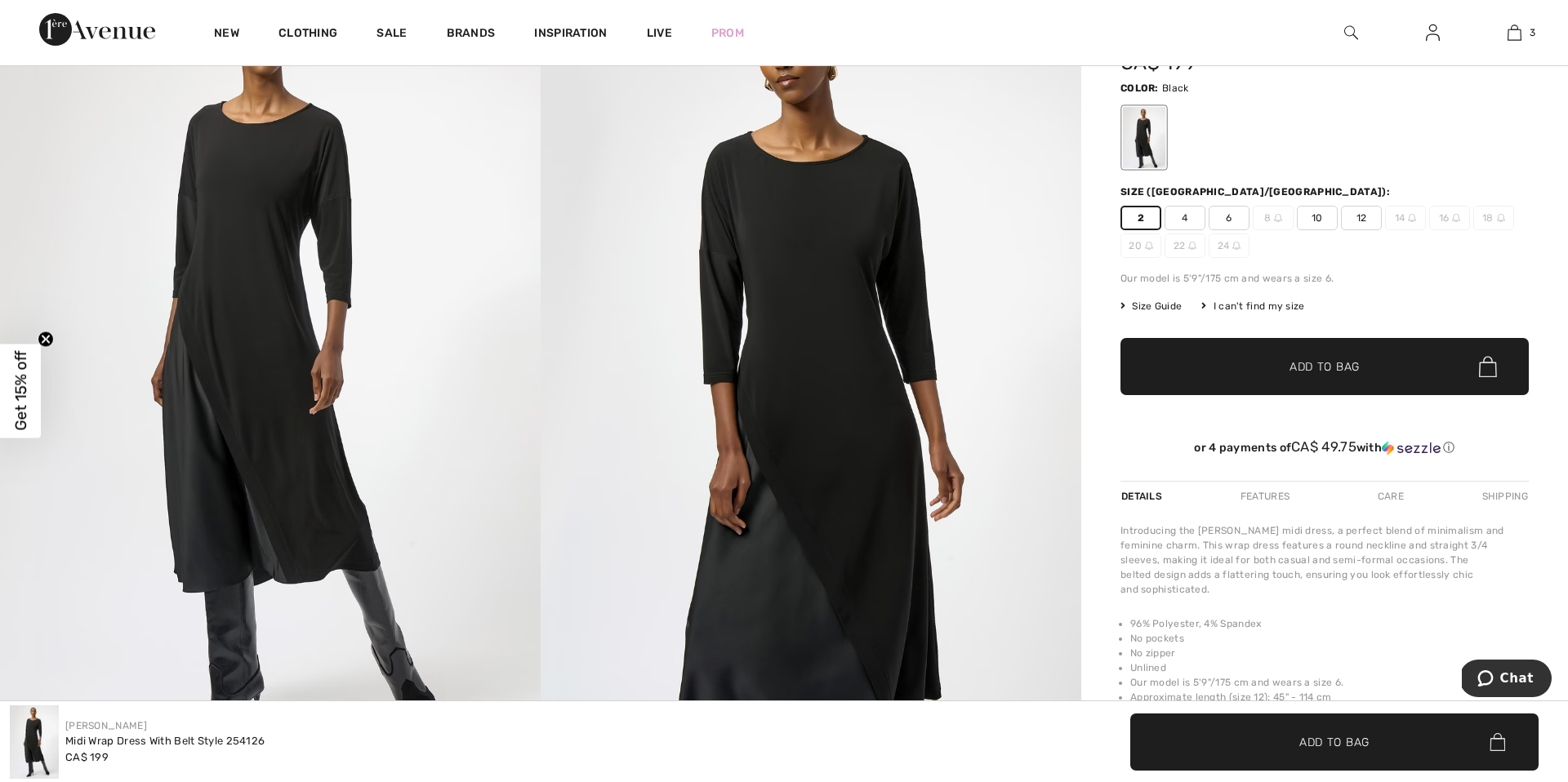
drag, startPoint x: 55, startPoint y: 214, endPoint x: 93, endPoint y: 231, distance: 41.6
click at [93, 231] on img at bounding box center [270, 363] width 540 height 810
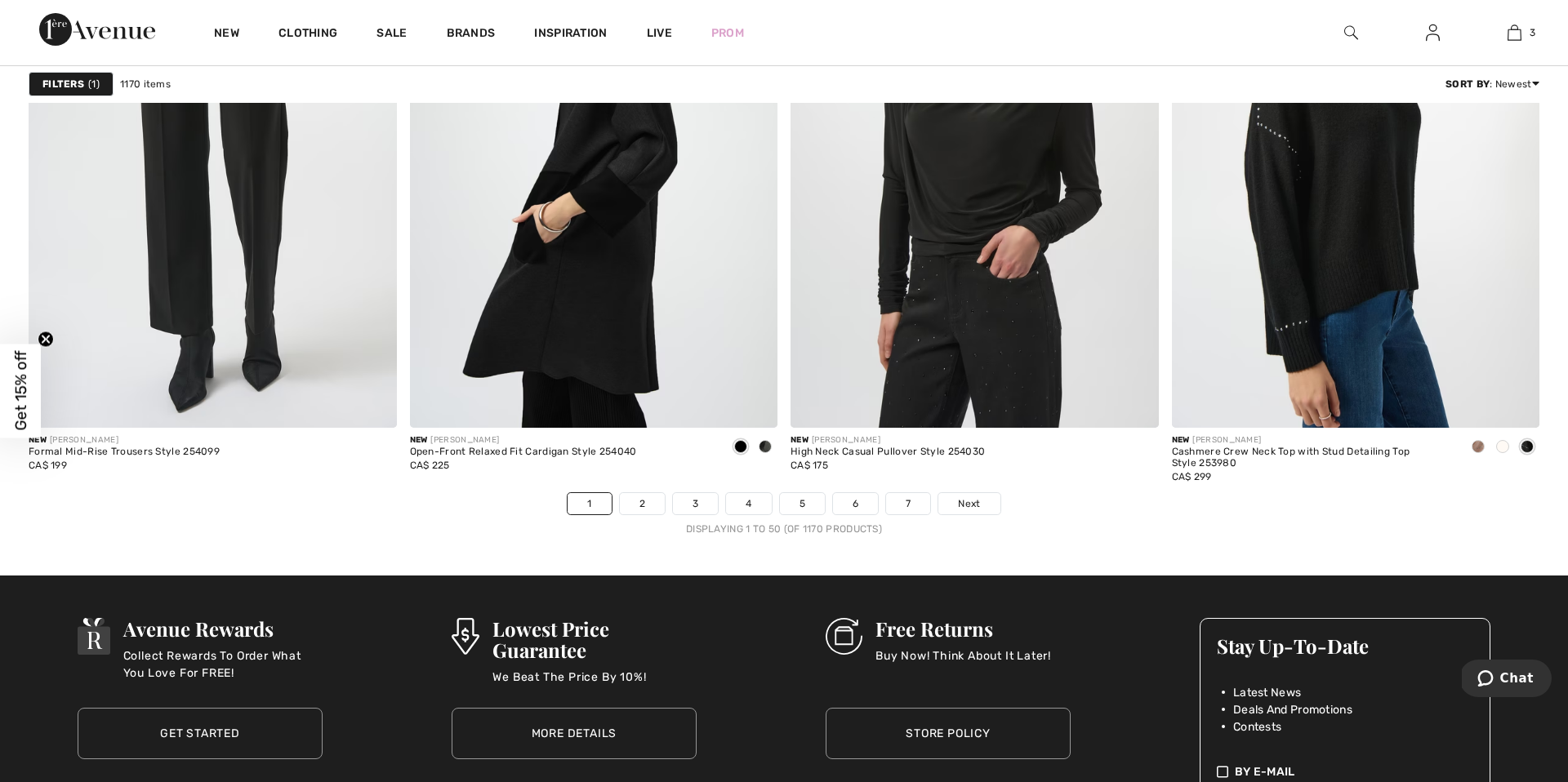
scroll to position [9457, 0]
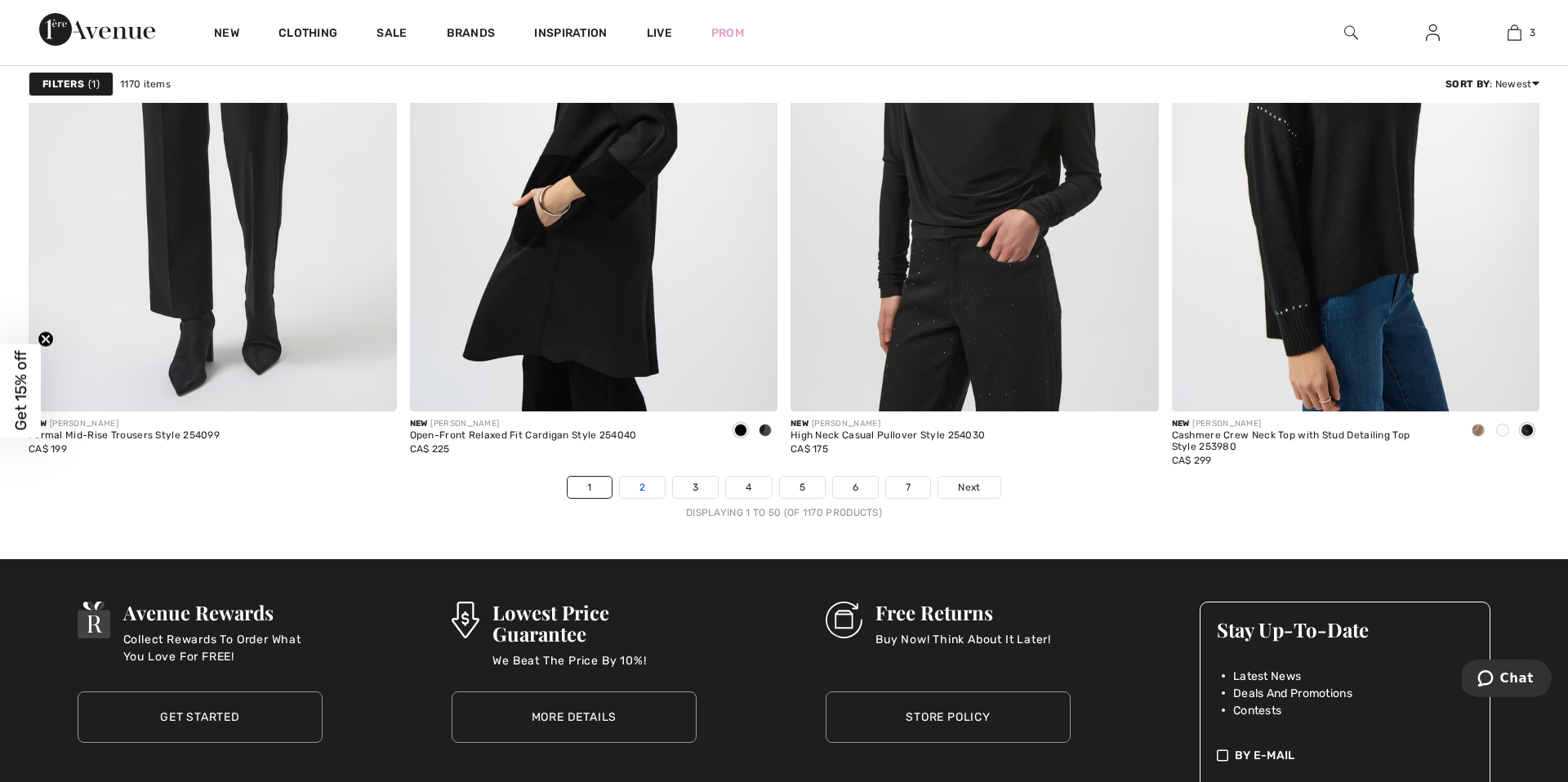
click at [646, 483] on link "2" at bounding box center [642, 487] width 45 height 21
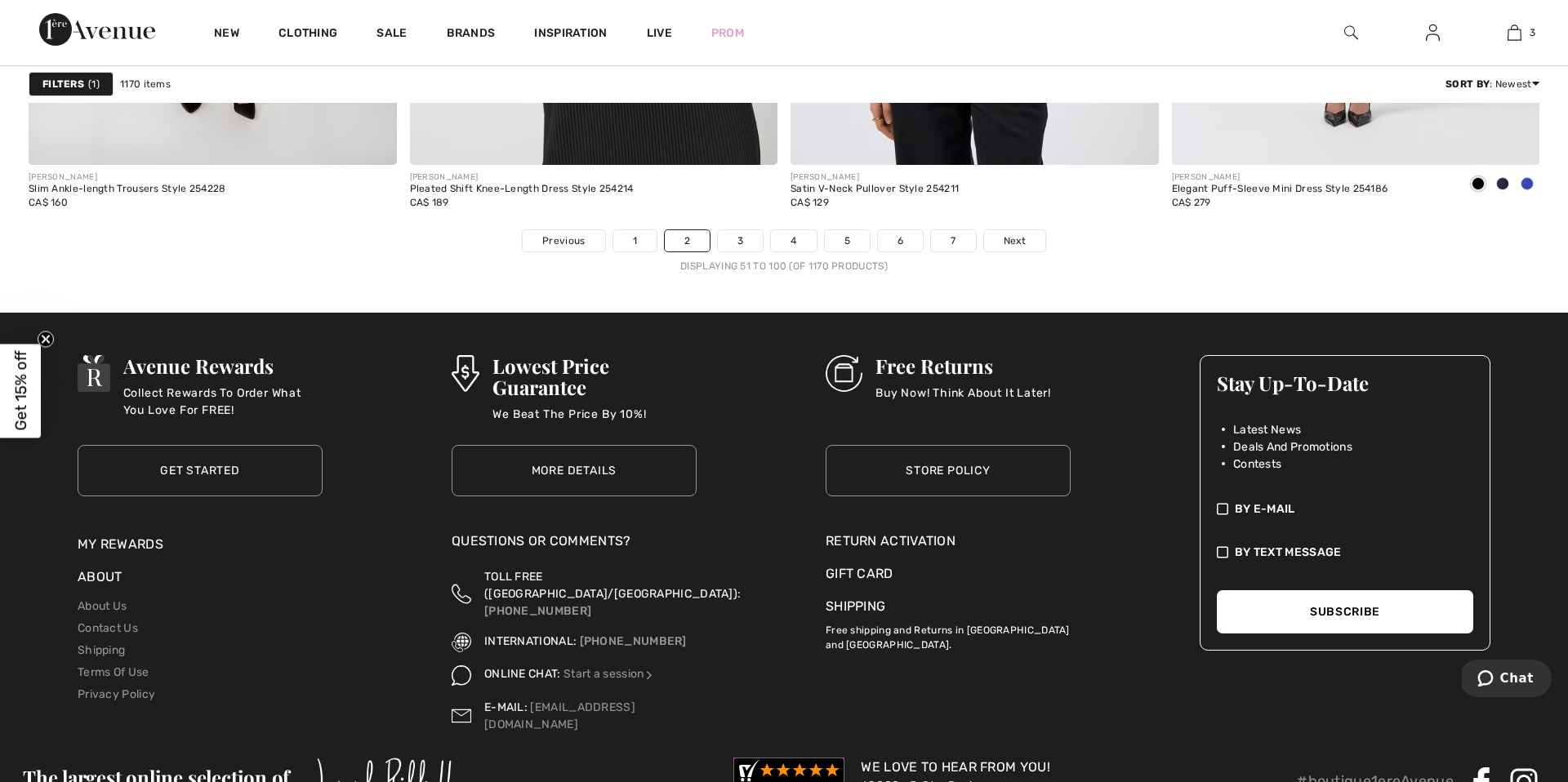
scroll to position [9813, 0]
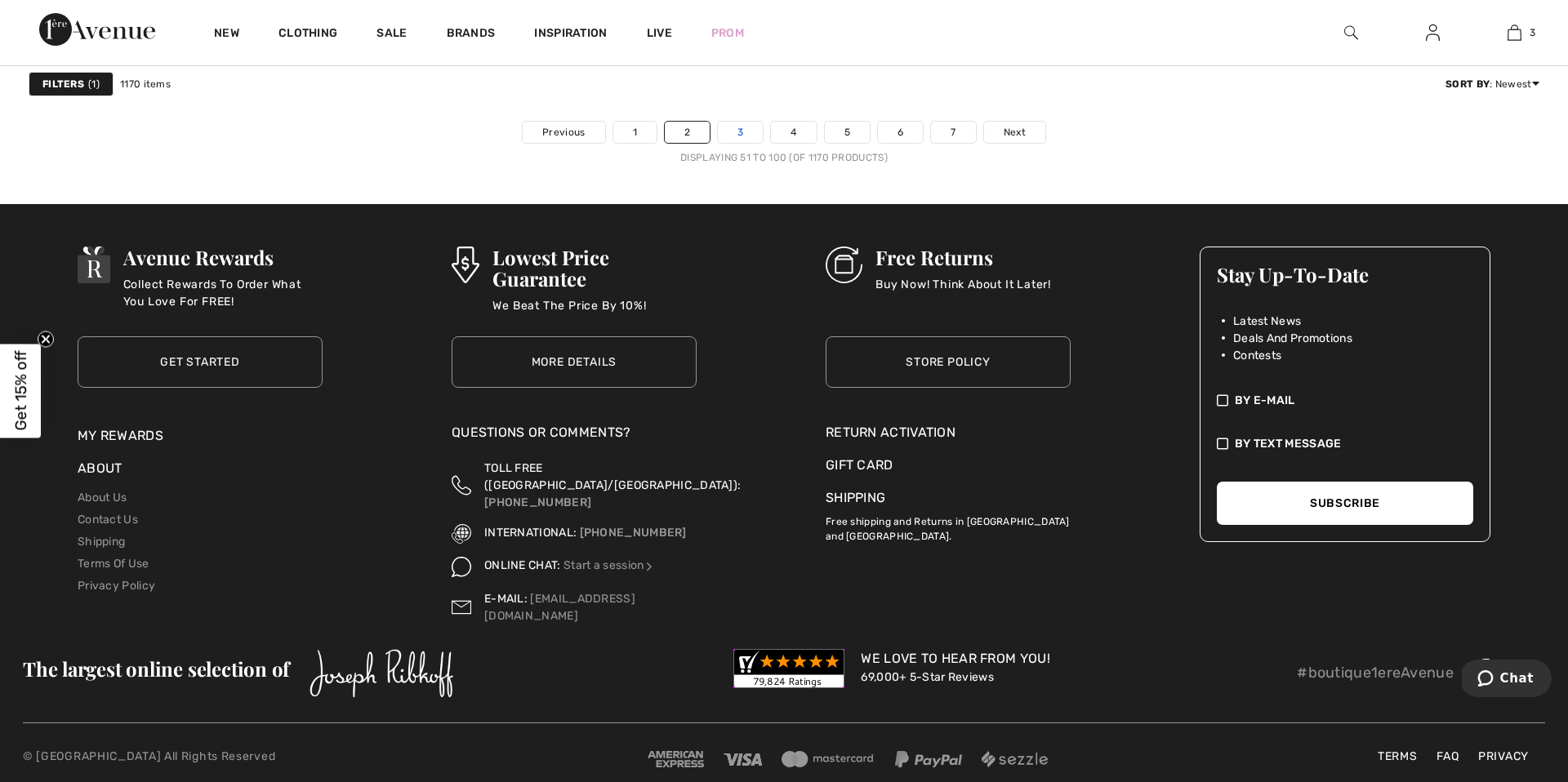
click at [740, 132] on link "3" at bounding box center [739, 132] width 45 height 21
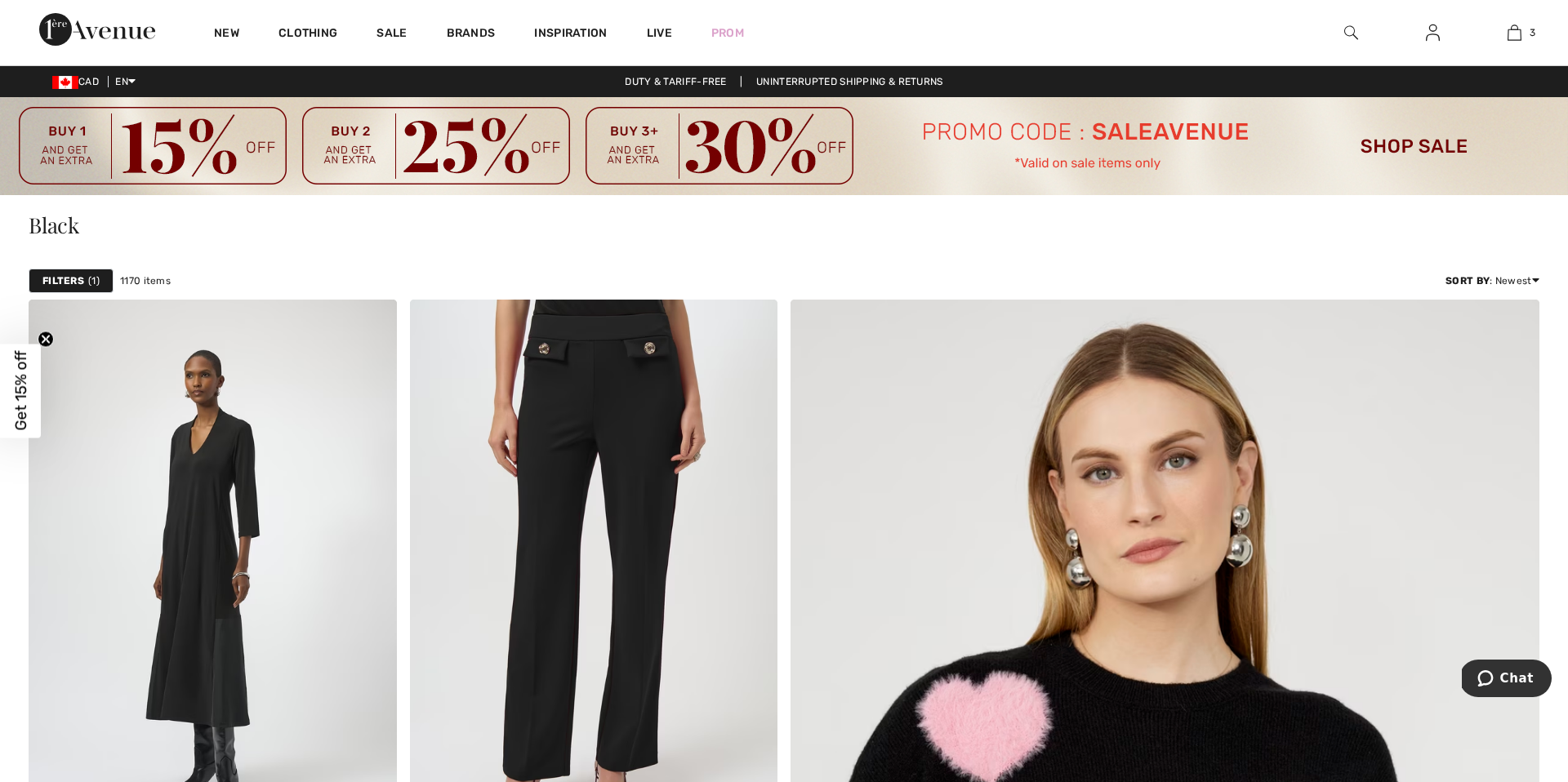
click at [1350, 30] on img at bounding box center [1351, 32] width 14 height 19
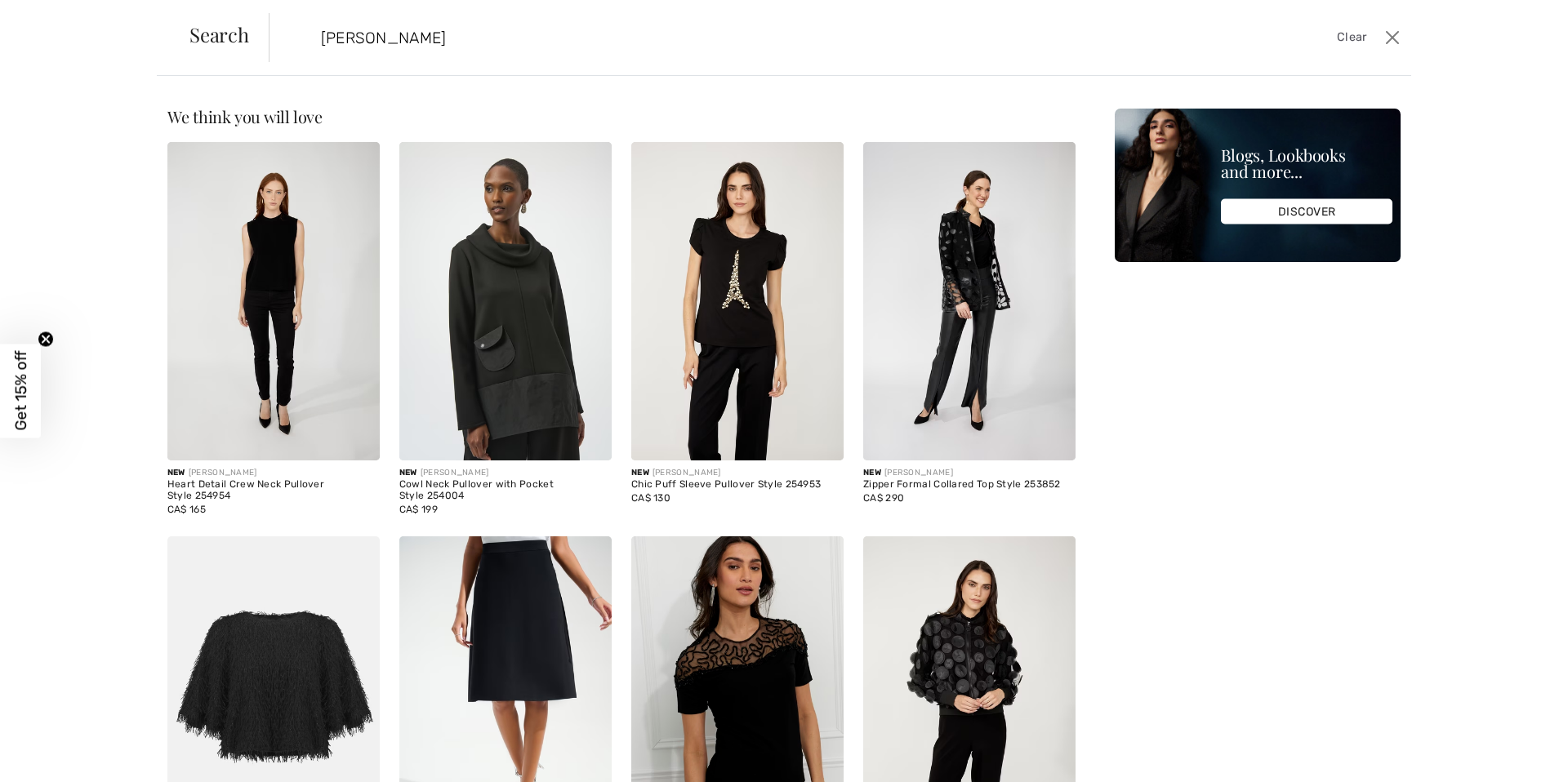
type input "[PERSON_NAME]"
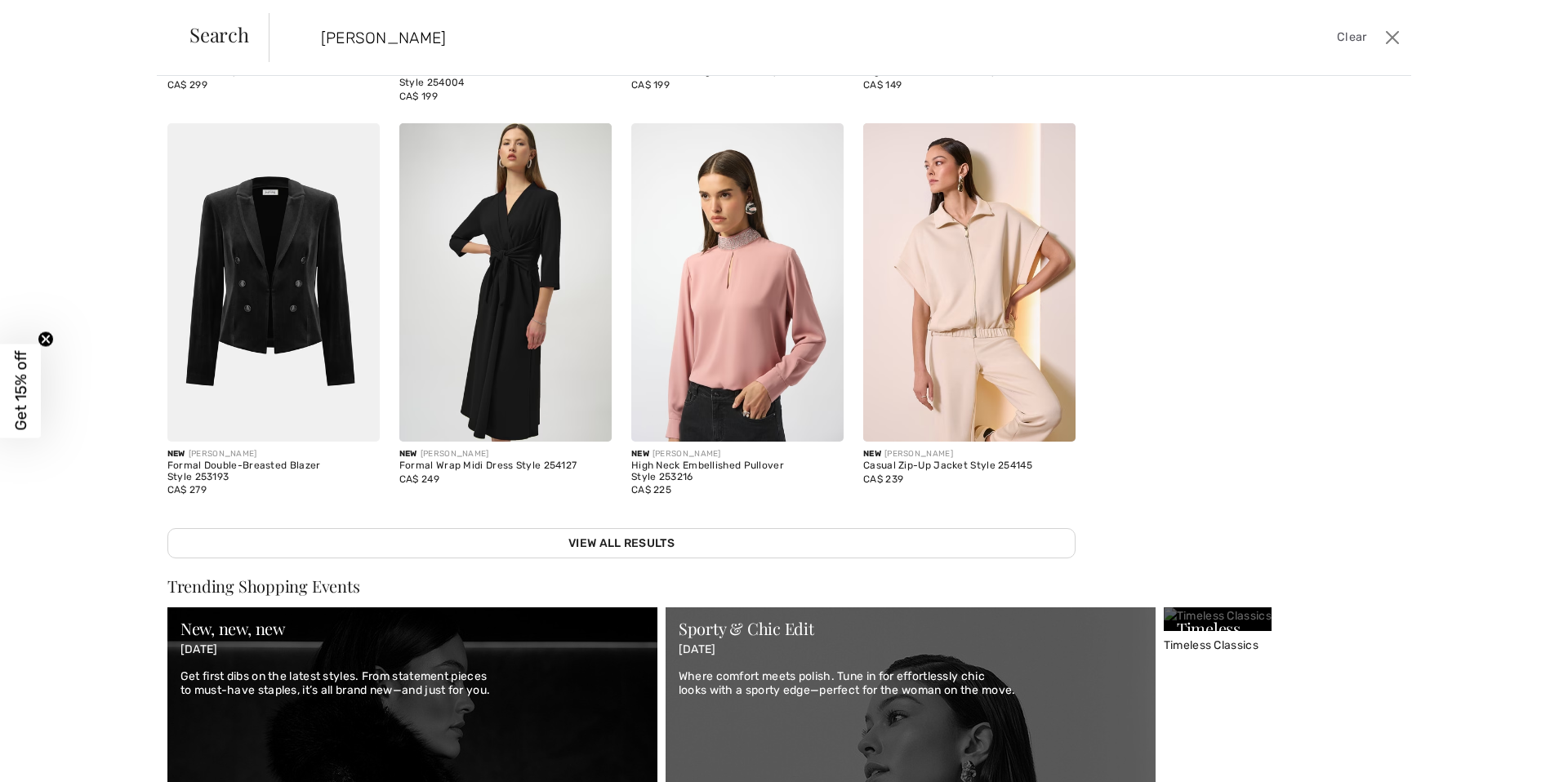
scroll to position [420, 0]
